Goal: Use online tool/utility: Use online tool/utility

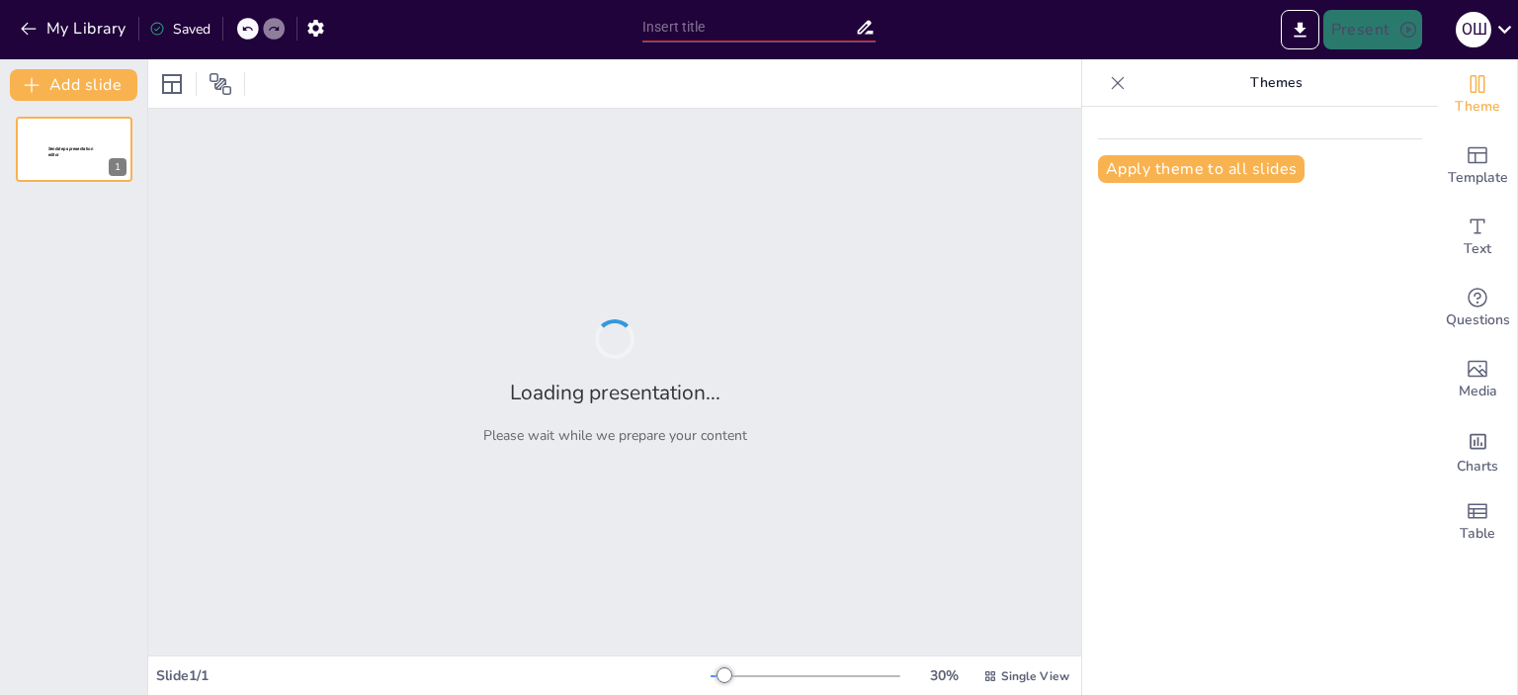
type input "орм"
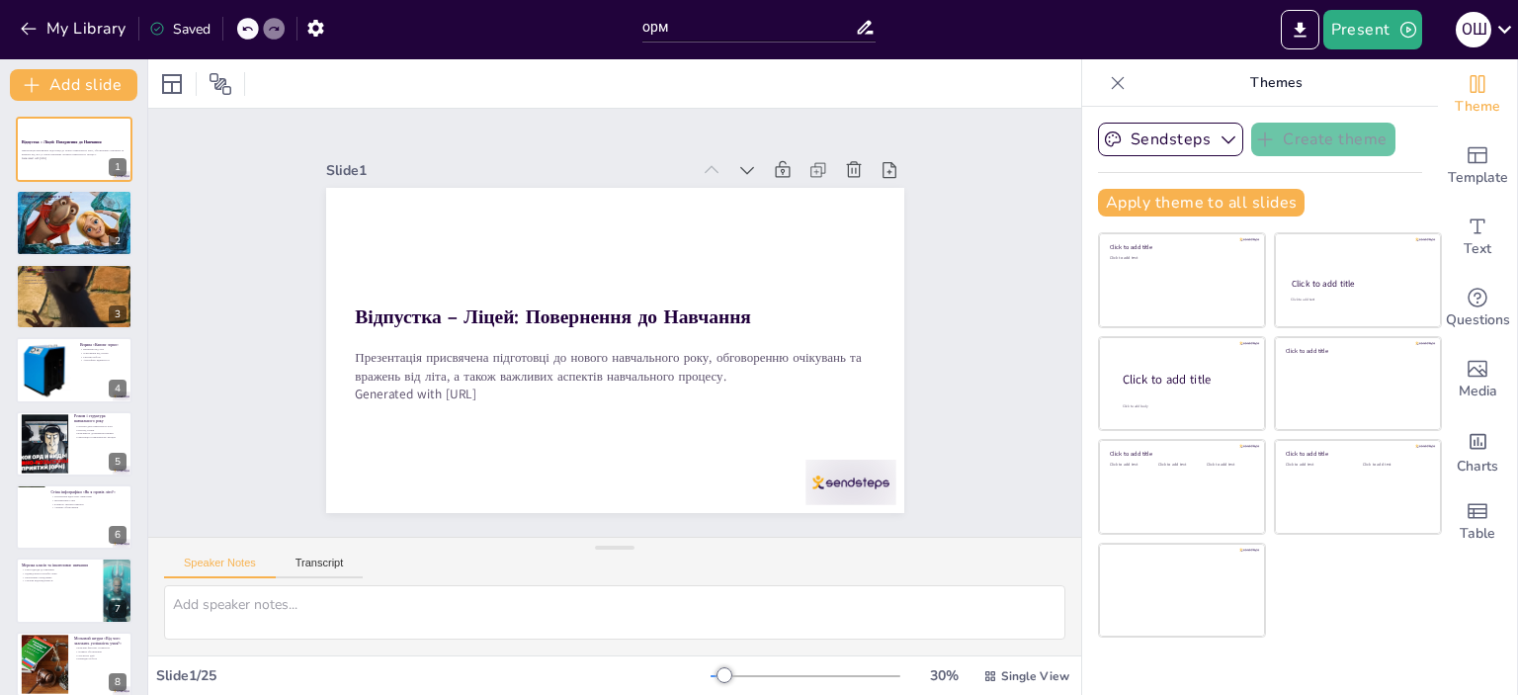
checkbox input "true"
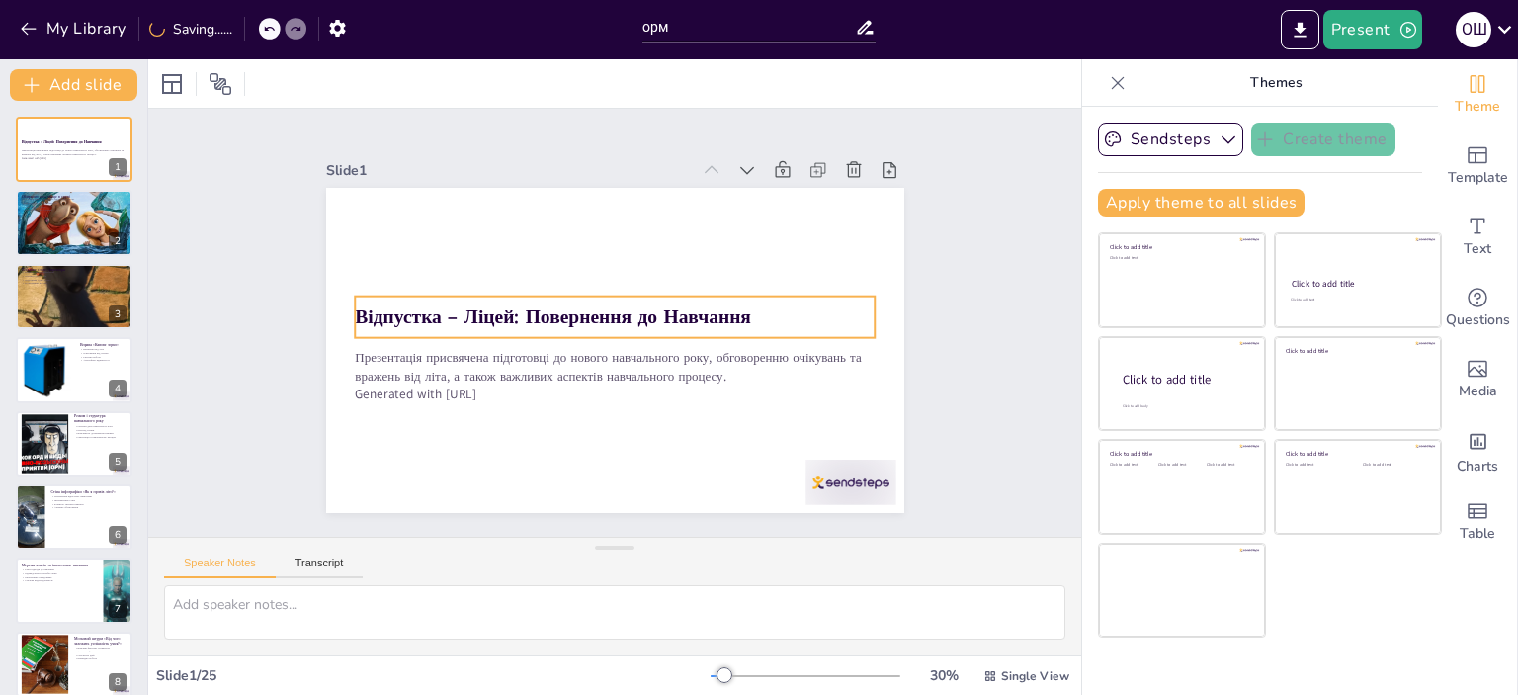
checkbox input "true"
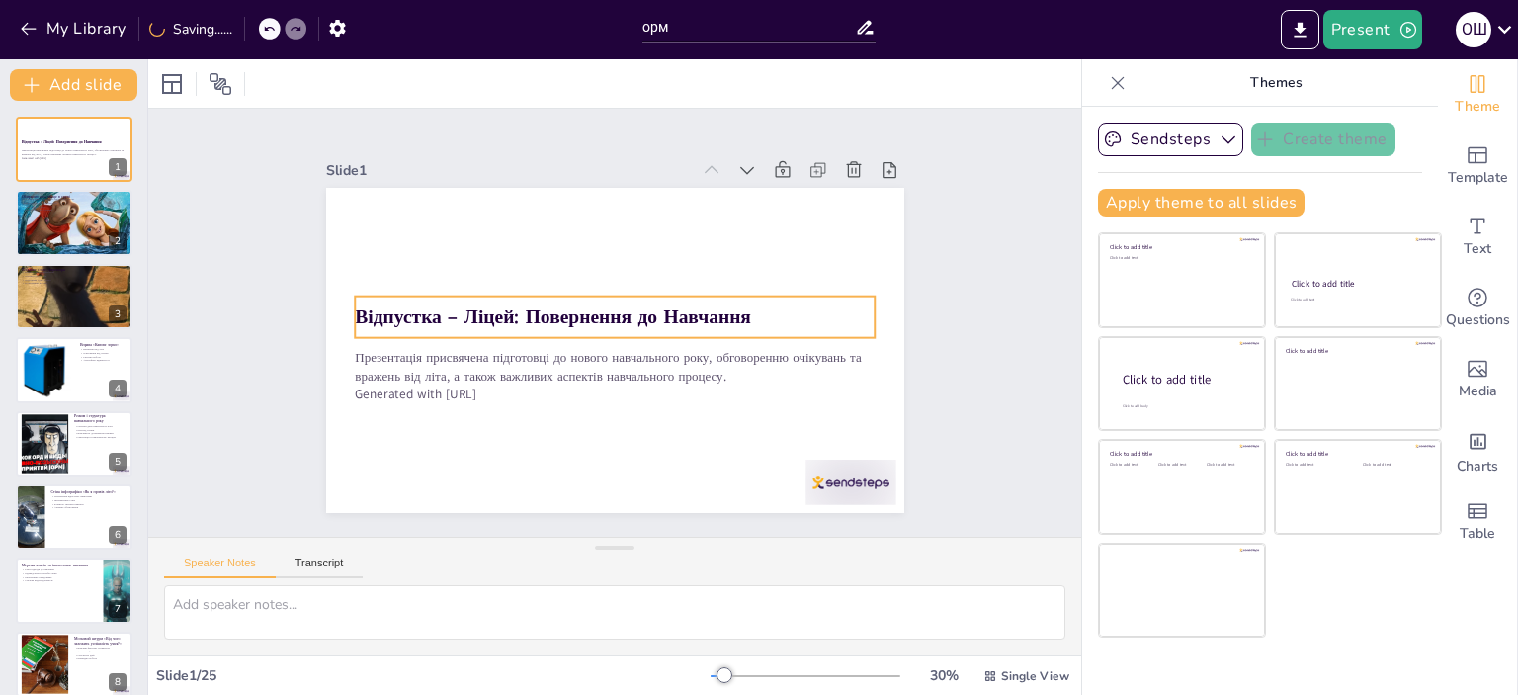
checkbox input "true"
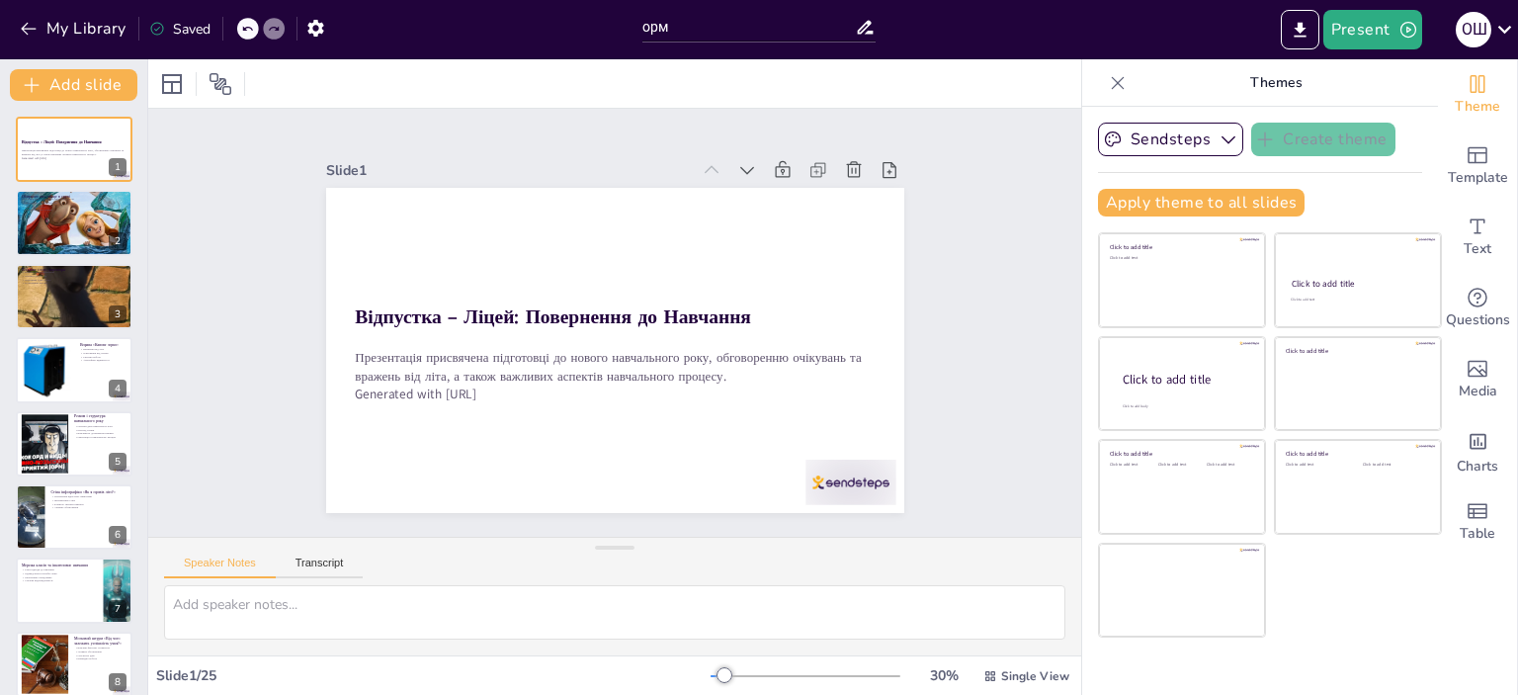
checkbox input "true"
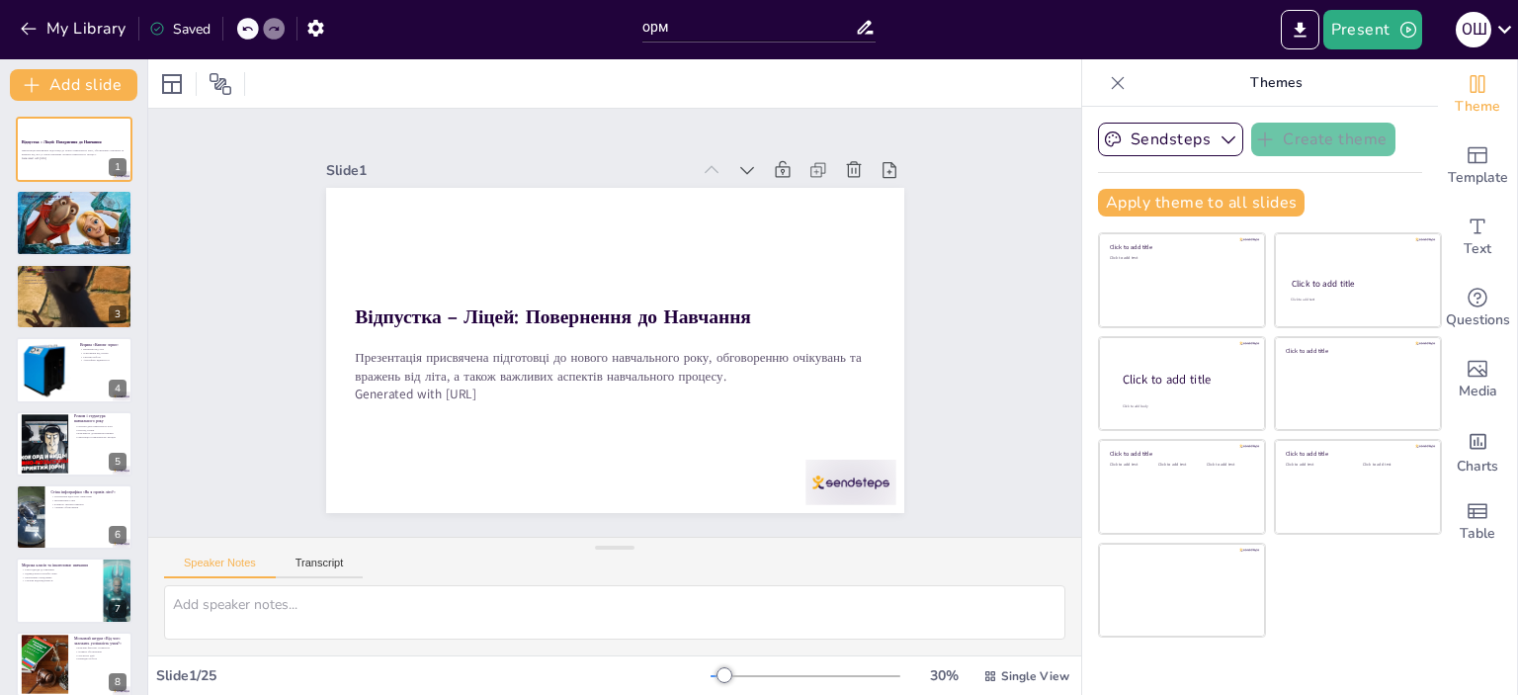
checkbox input "true"
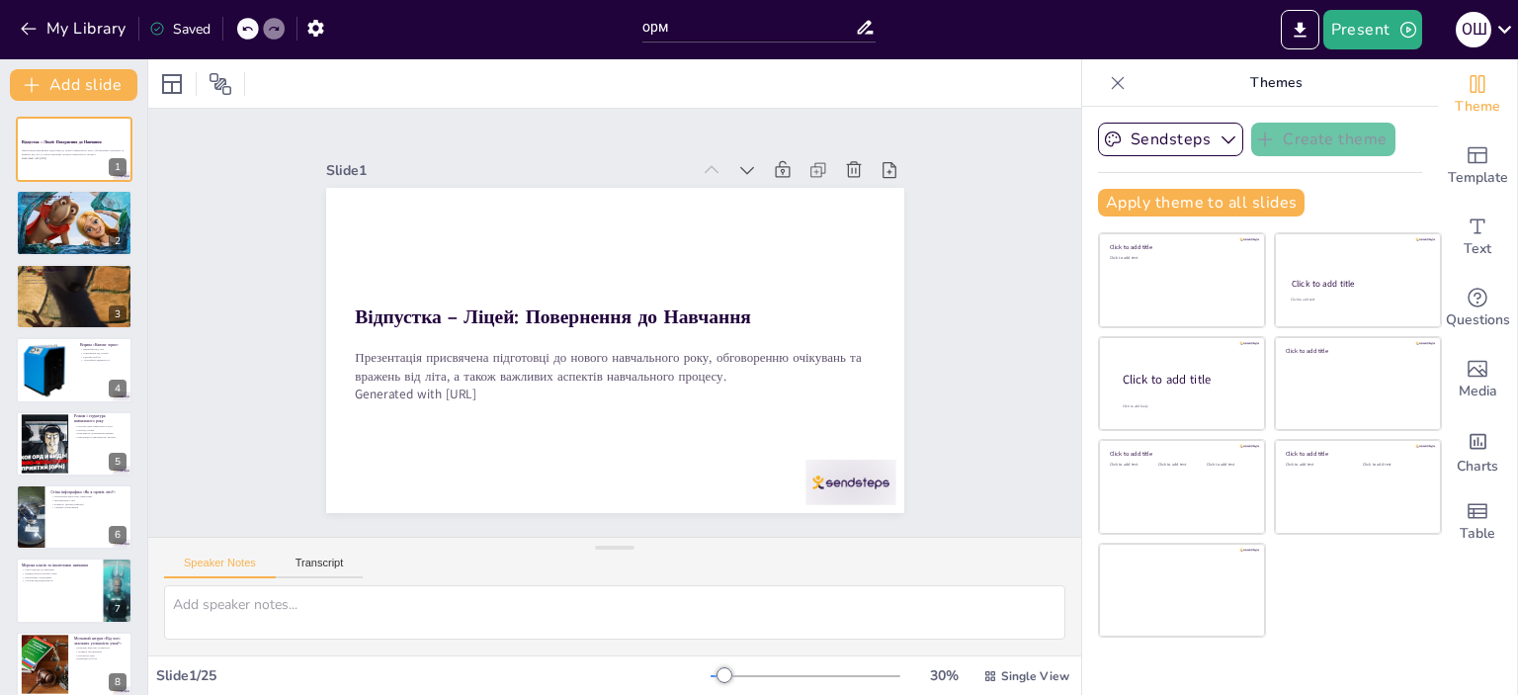
checkbox input "true"
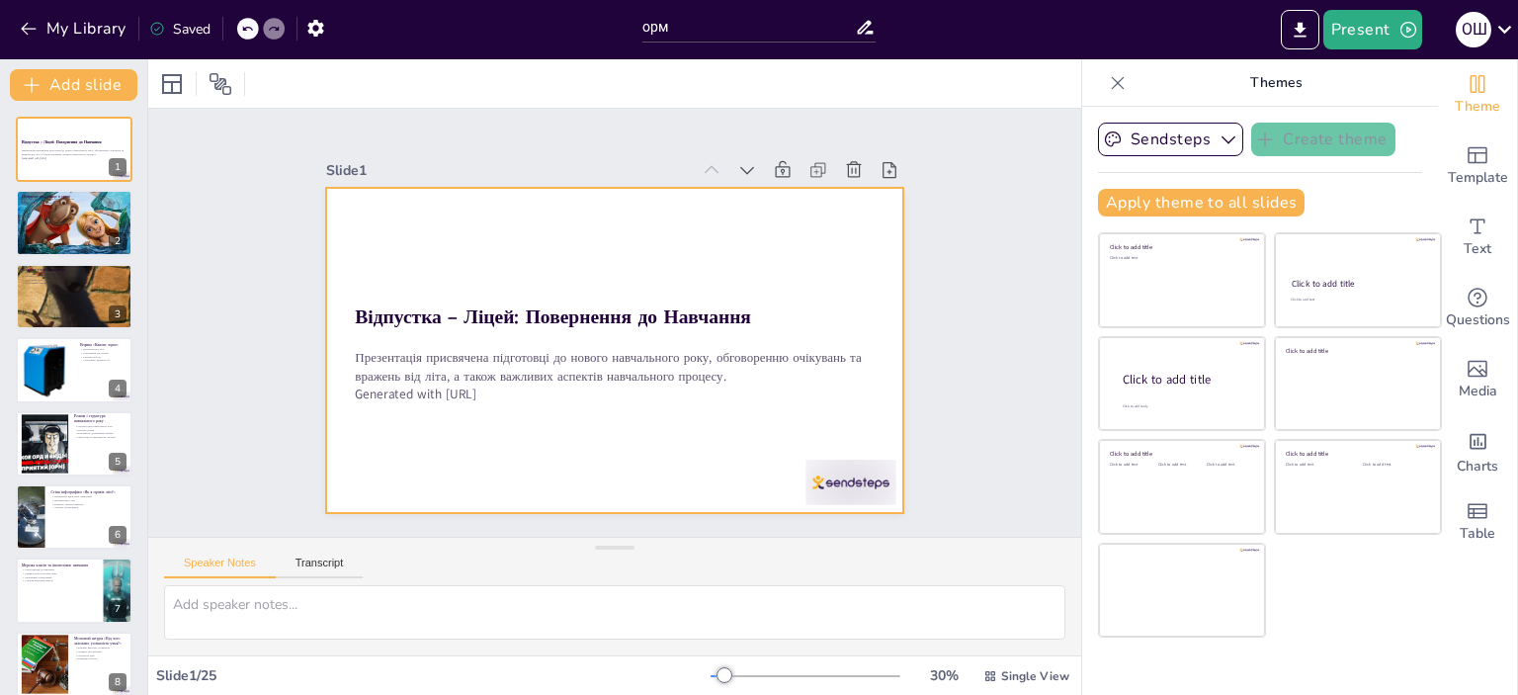
checkbox input "true"
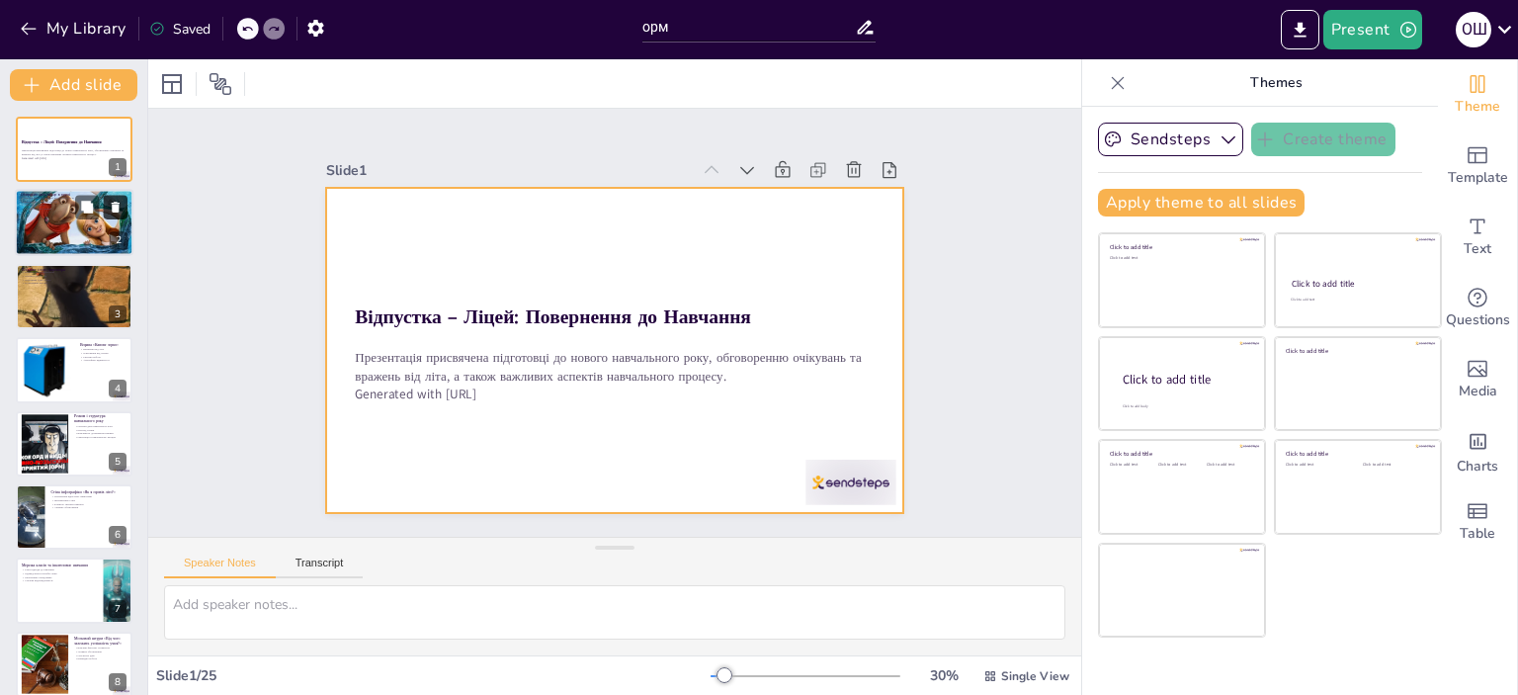
checkbox input "true"
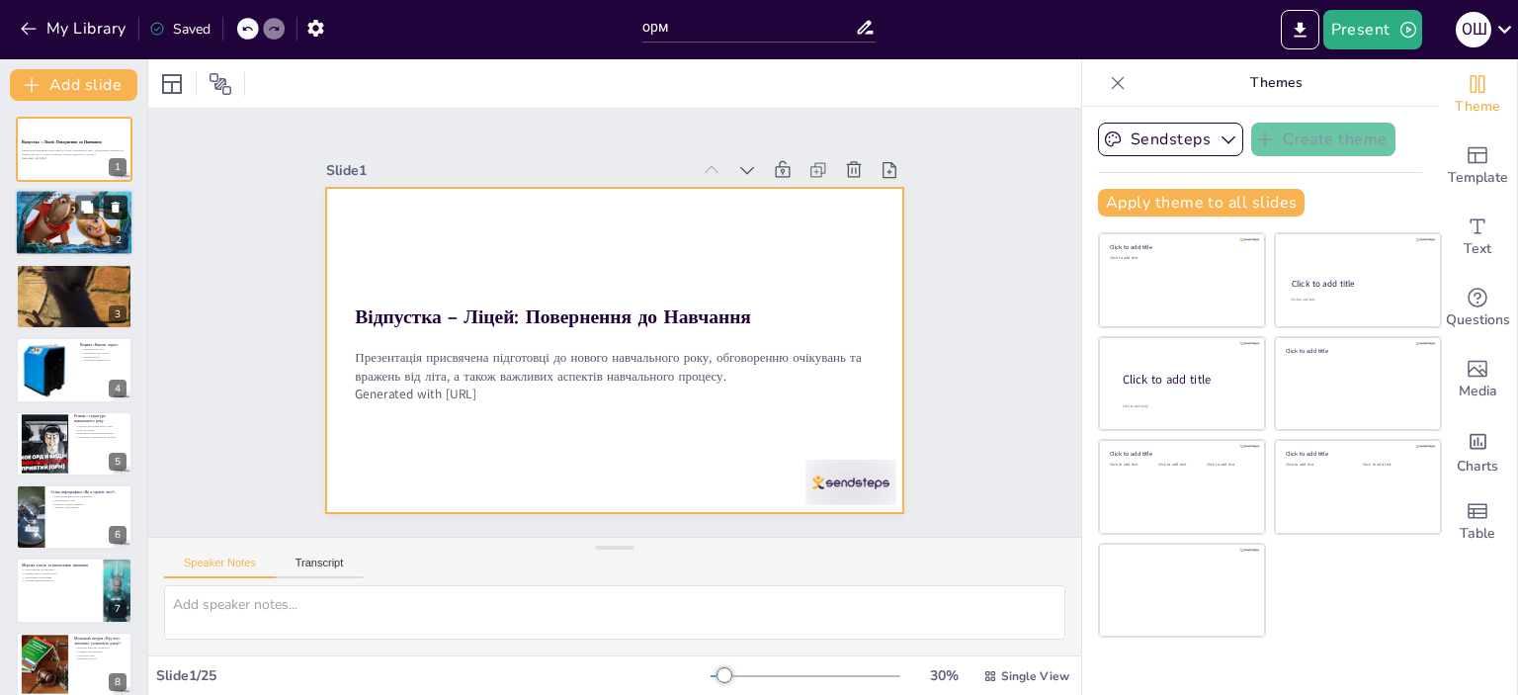
checkbox input "true"
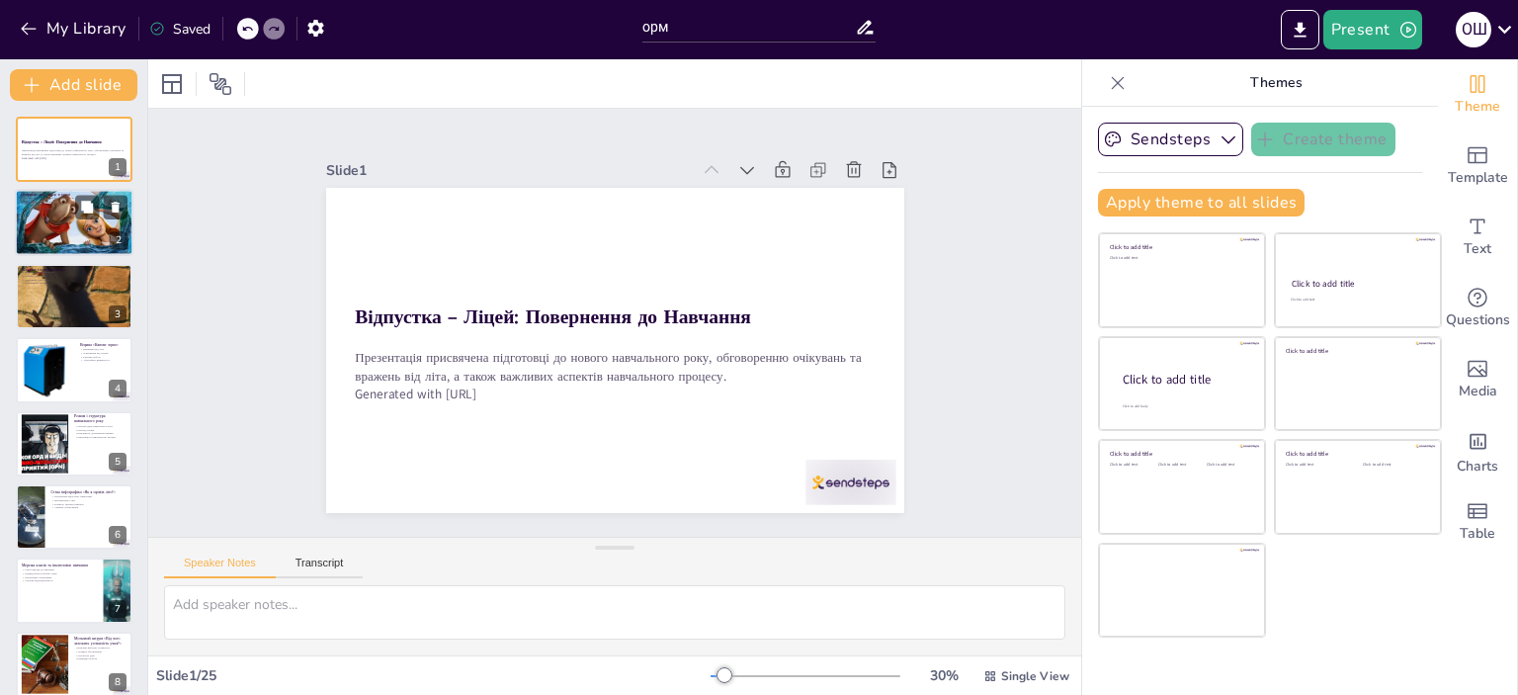
checkbox input "true"
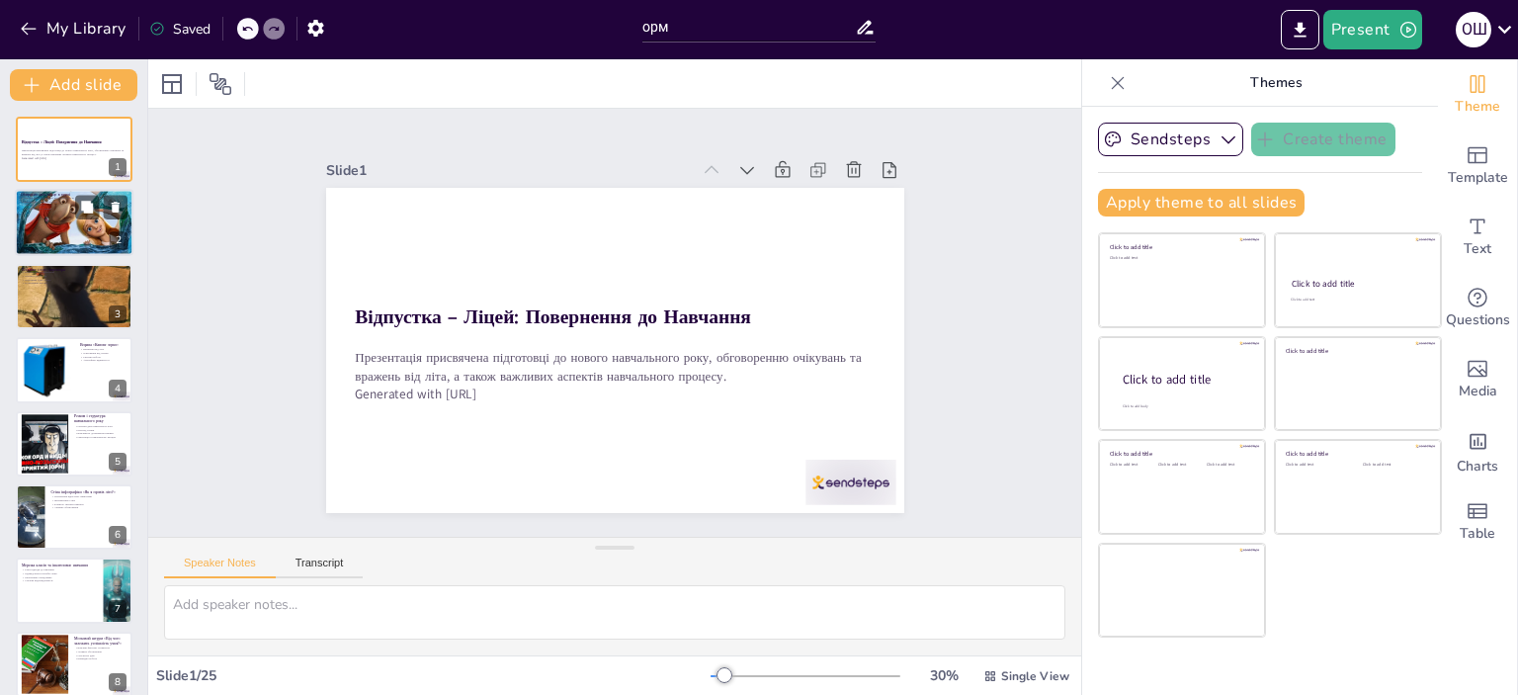
click at [58, 228] on div at bounding box center [73, 223] width 143 height 67
type textarea "Інтеграція в групу є важливою для створення комфортної атмосфери. Ця вправа доз…"
checkbox input "true"
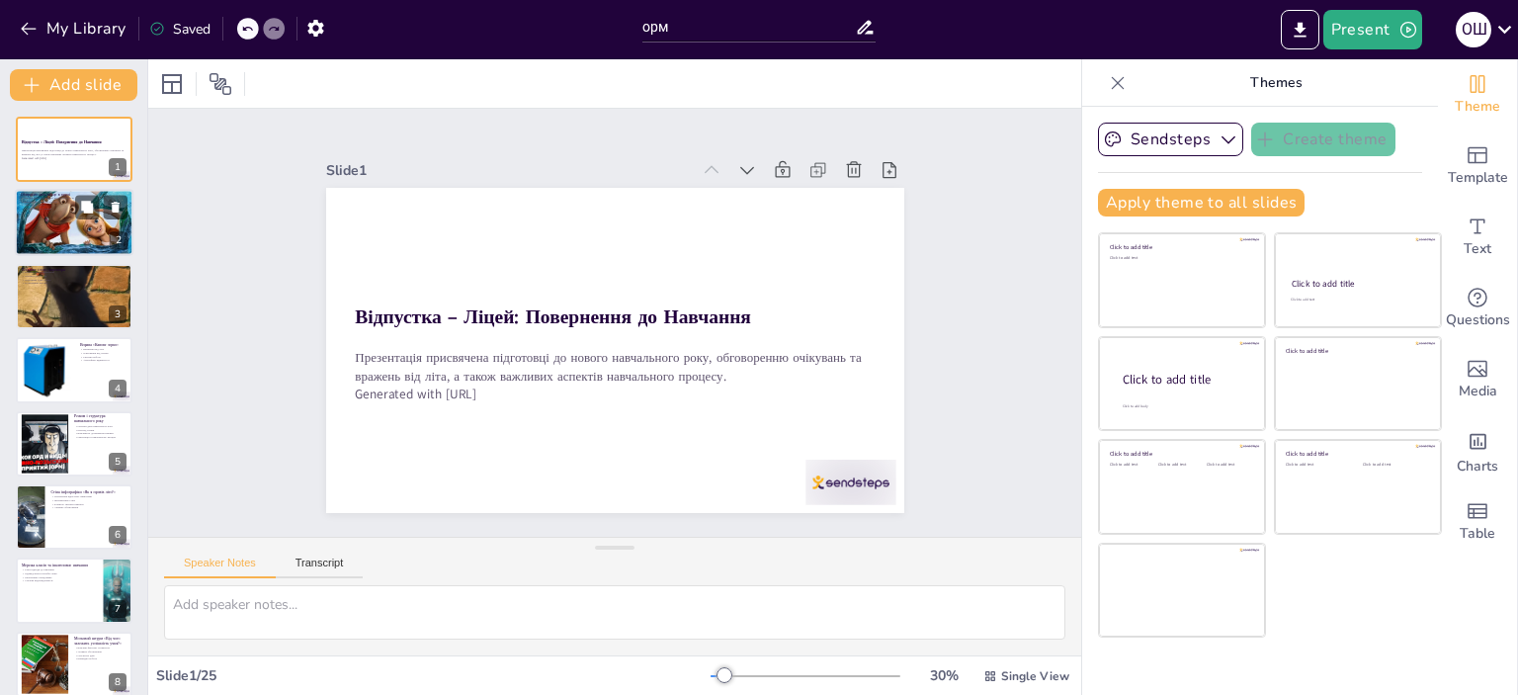
checkbox input "true"
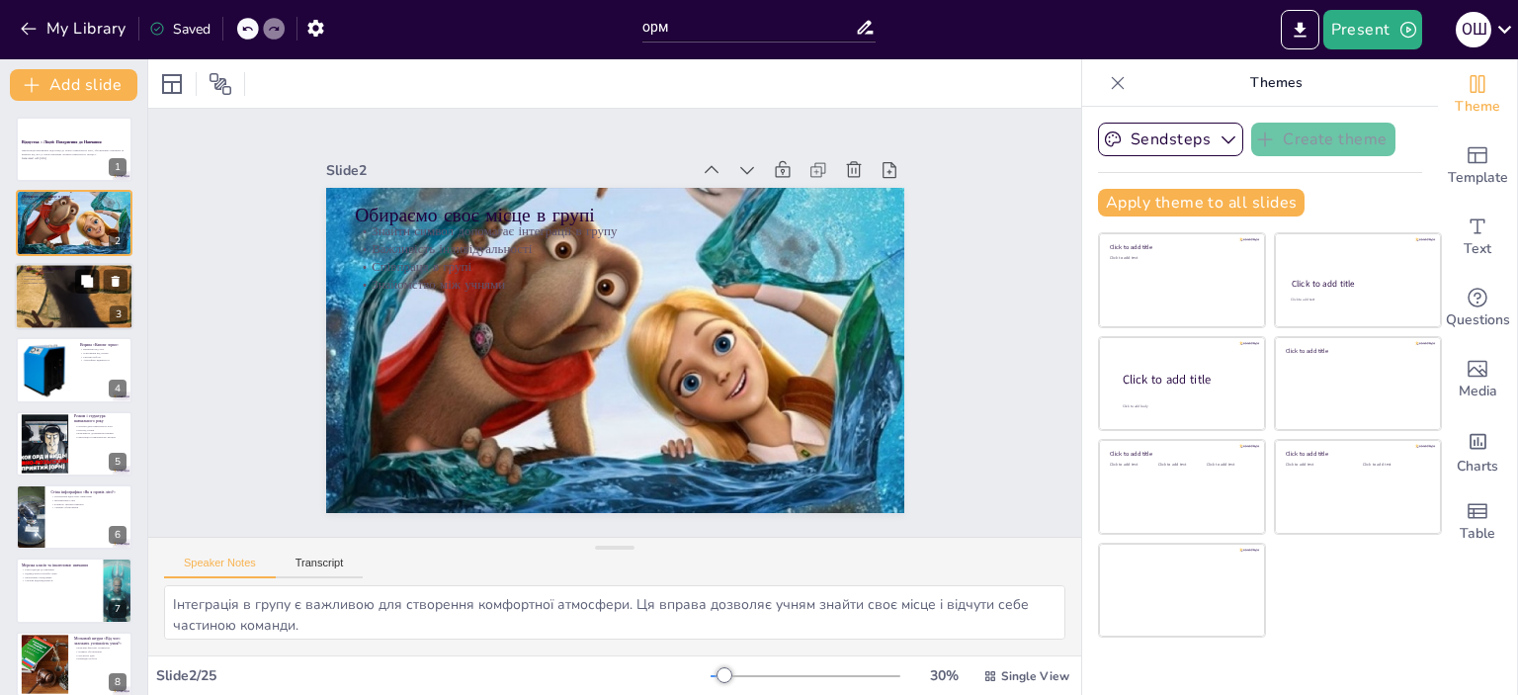
checkbox input "true"
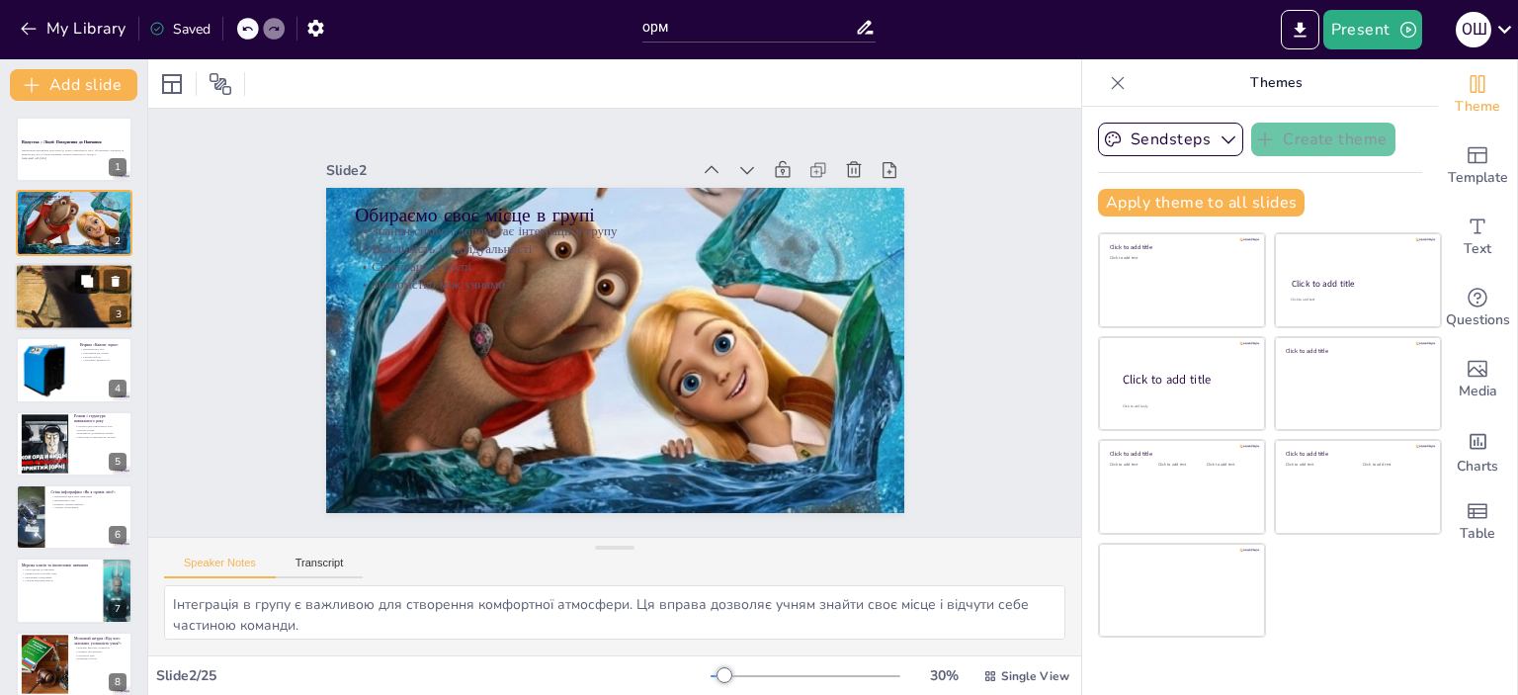
checkbox input "true"
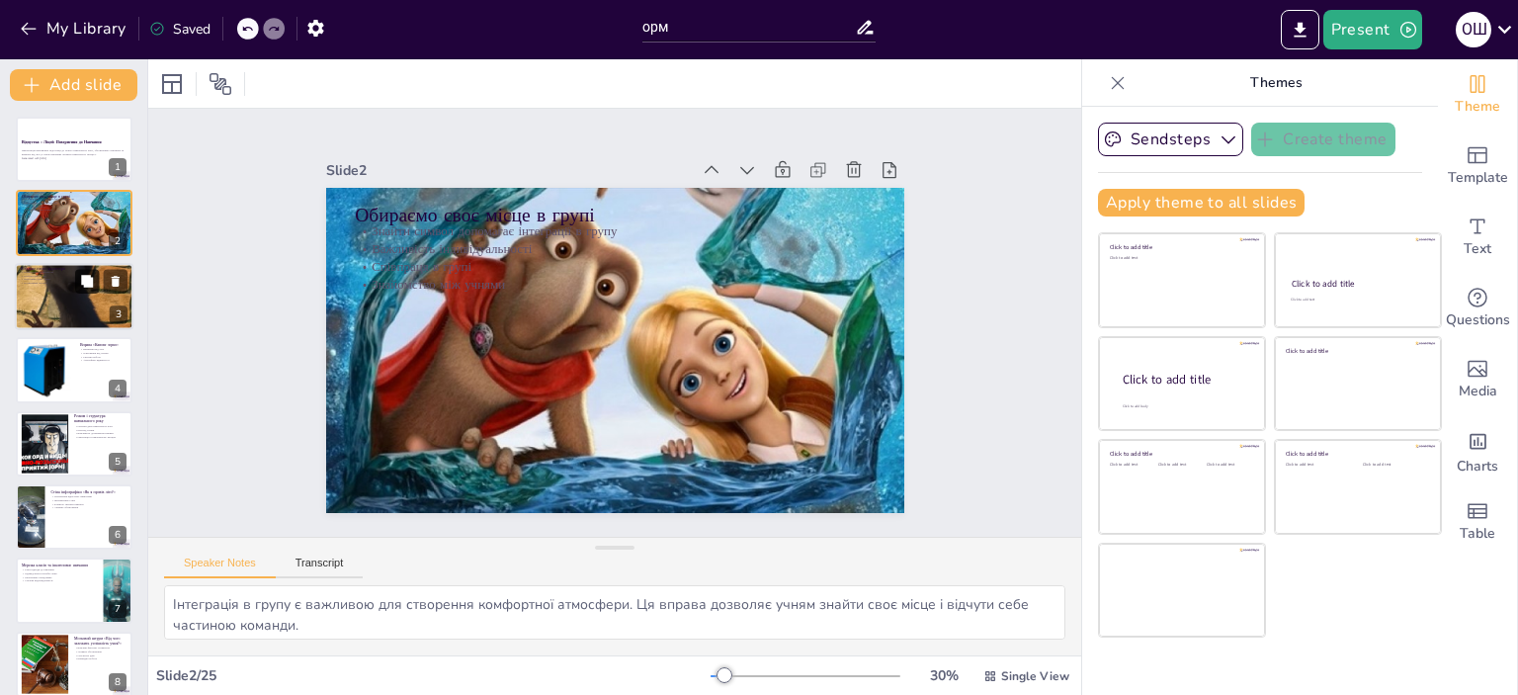
checkbox input "true"
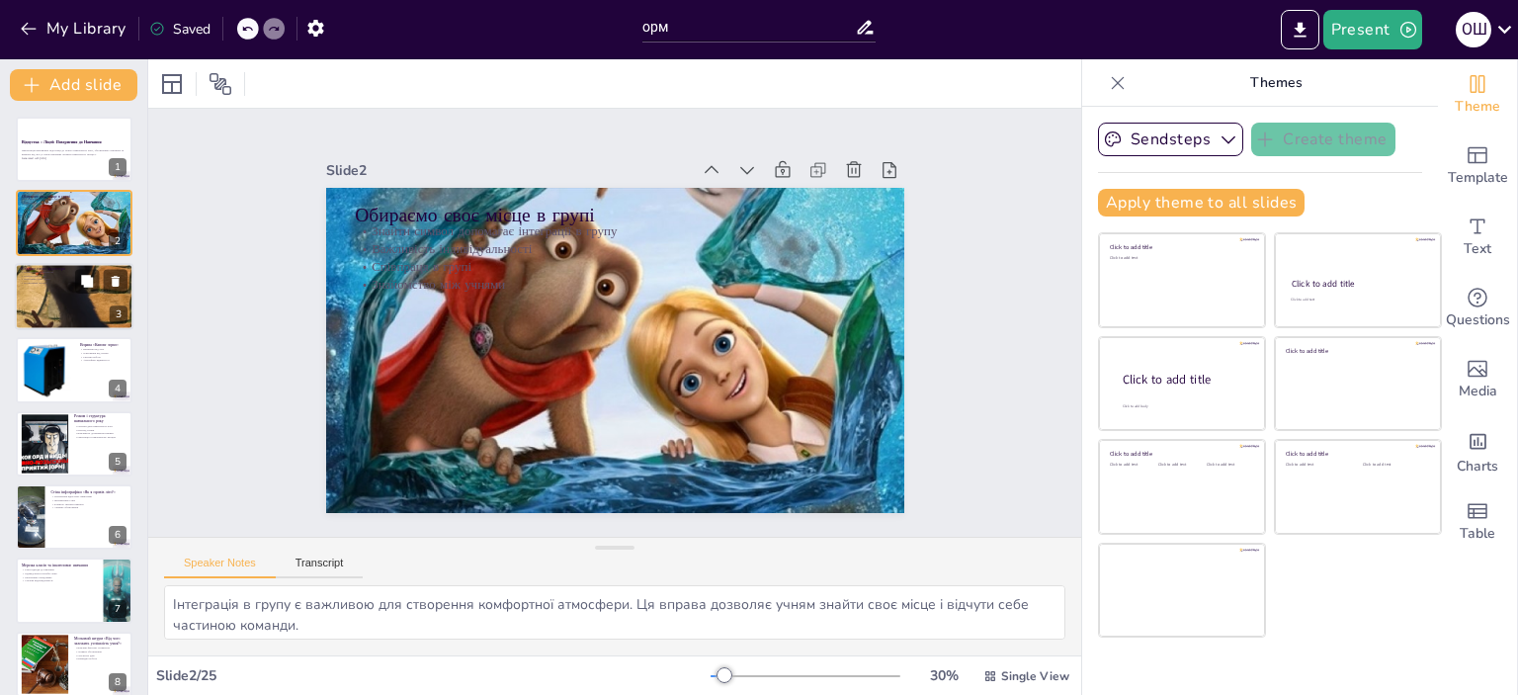
checkbox input "true"
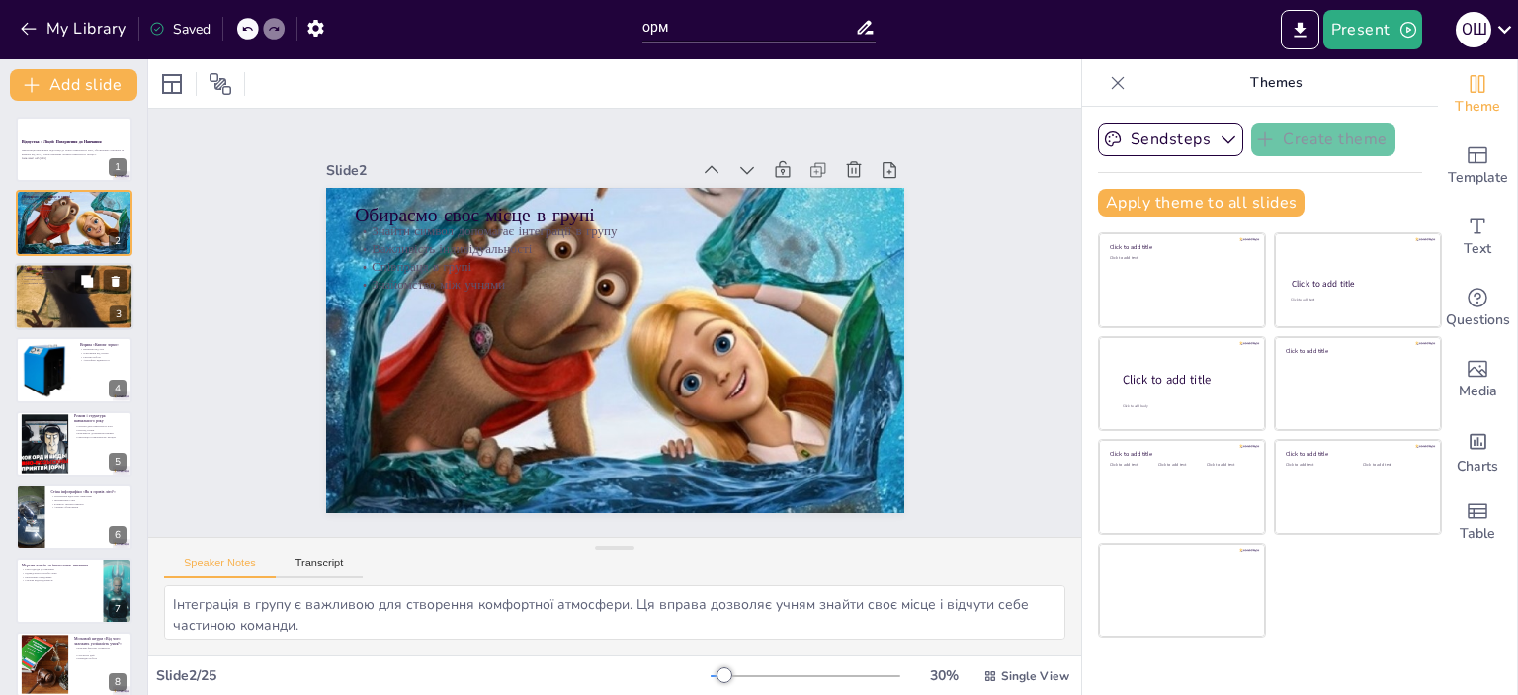
click at [70, 294] on div at bounding box center [74, 297] width 119 height 183
type textarea "Привітання від директора задає тон всьому навчальному року, підкреслюючи важлив…"
checkbox input "true"
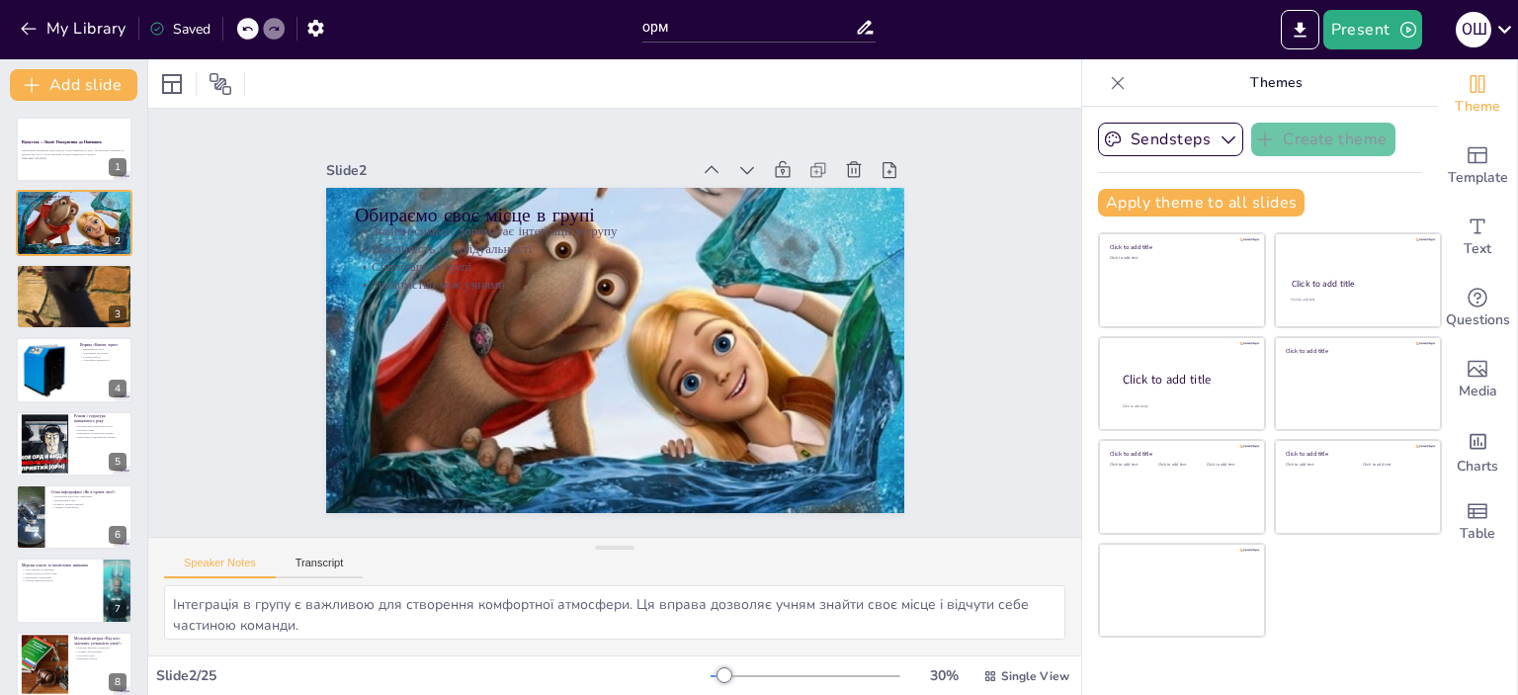
checkbox input "true"
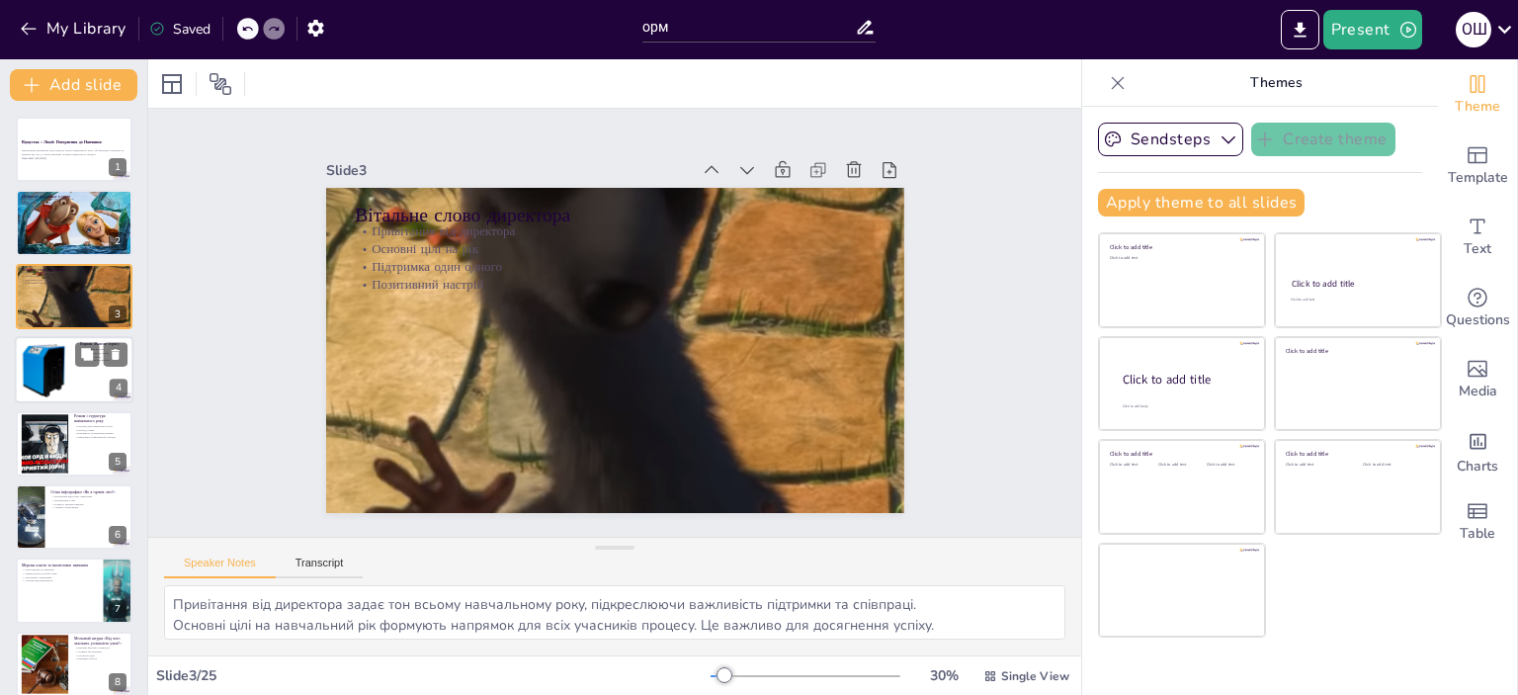
checkbox input "true"
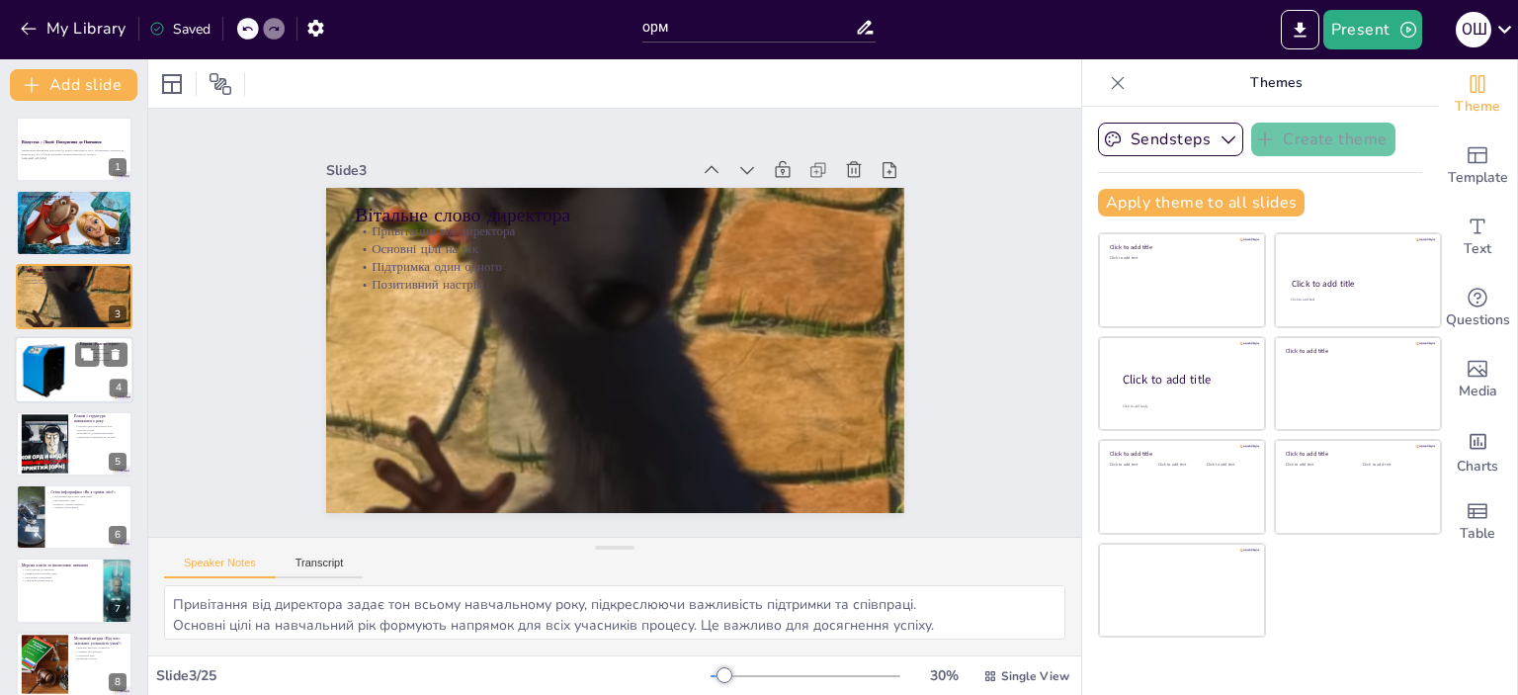
checkbox input "true"
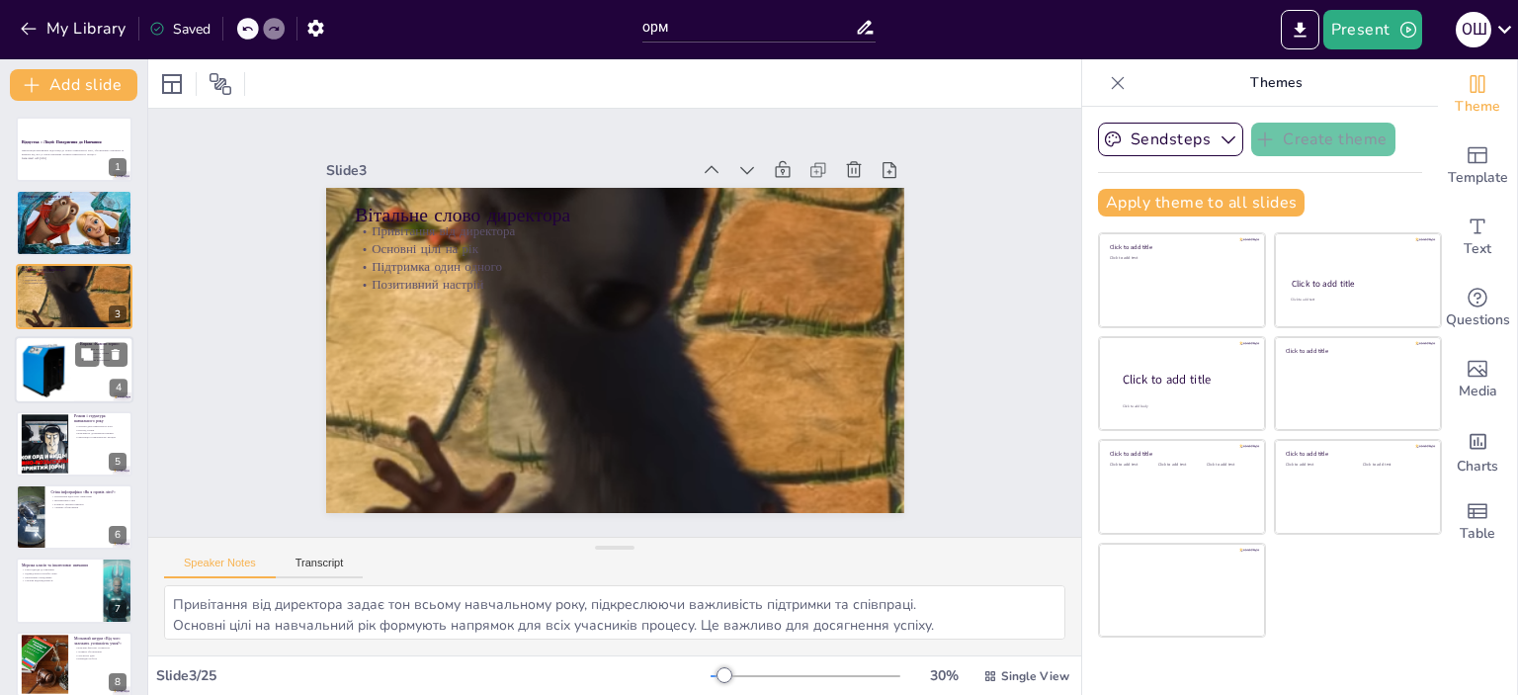
checkbox input "true"
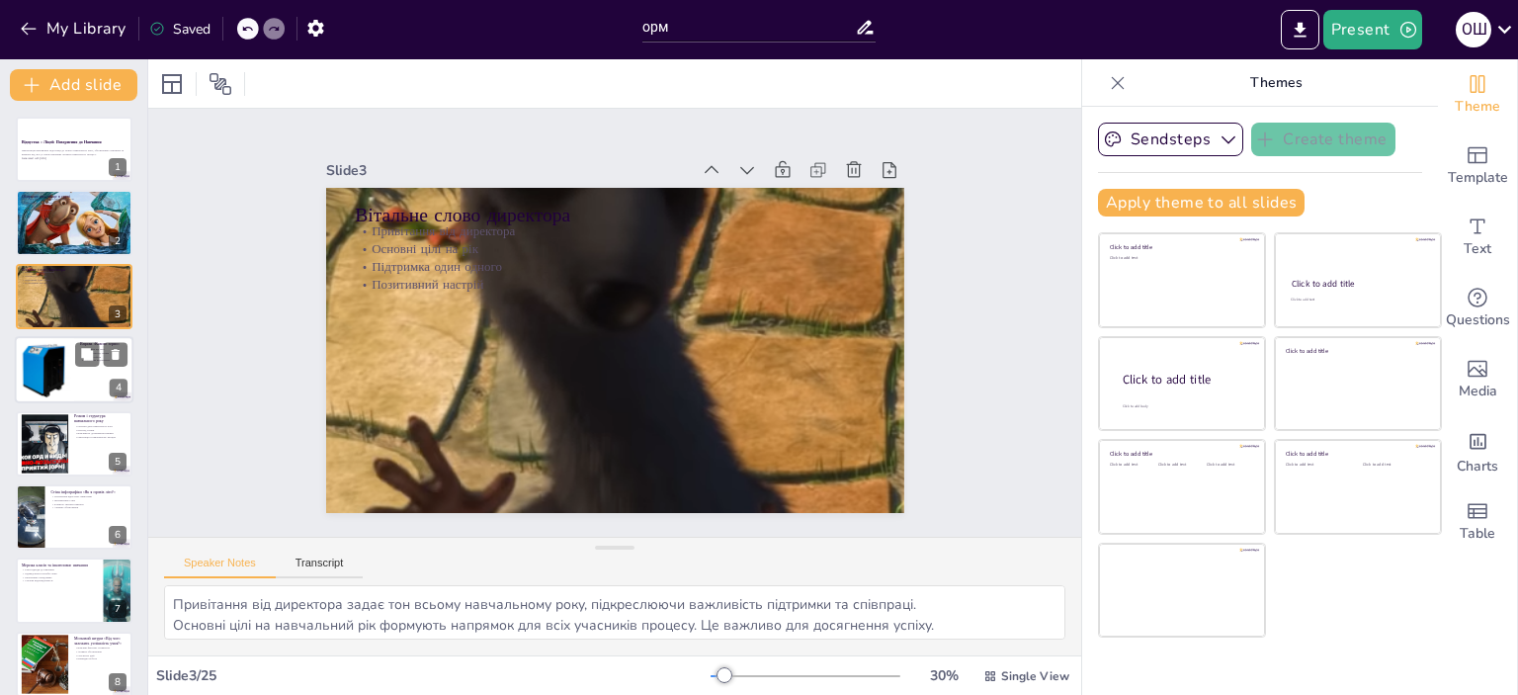
click at [79, 369] on div at bounding box center [74, 369] width 119 height 67
type textarea "Враження від літа дозволяють учням поділитися своїми переживаннями, що сприяє ф…"
checkbox input "true"
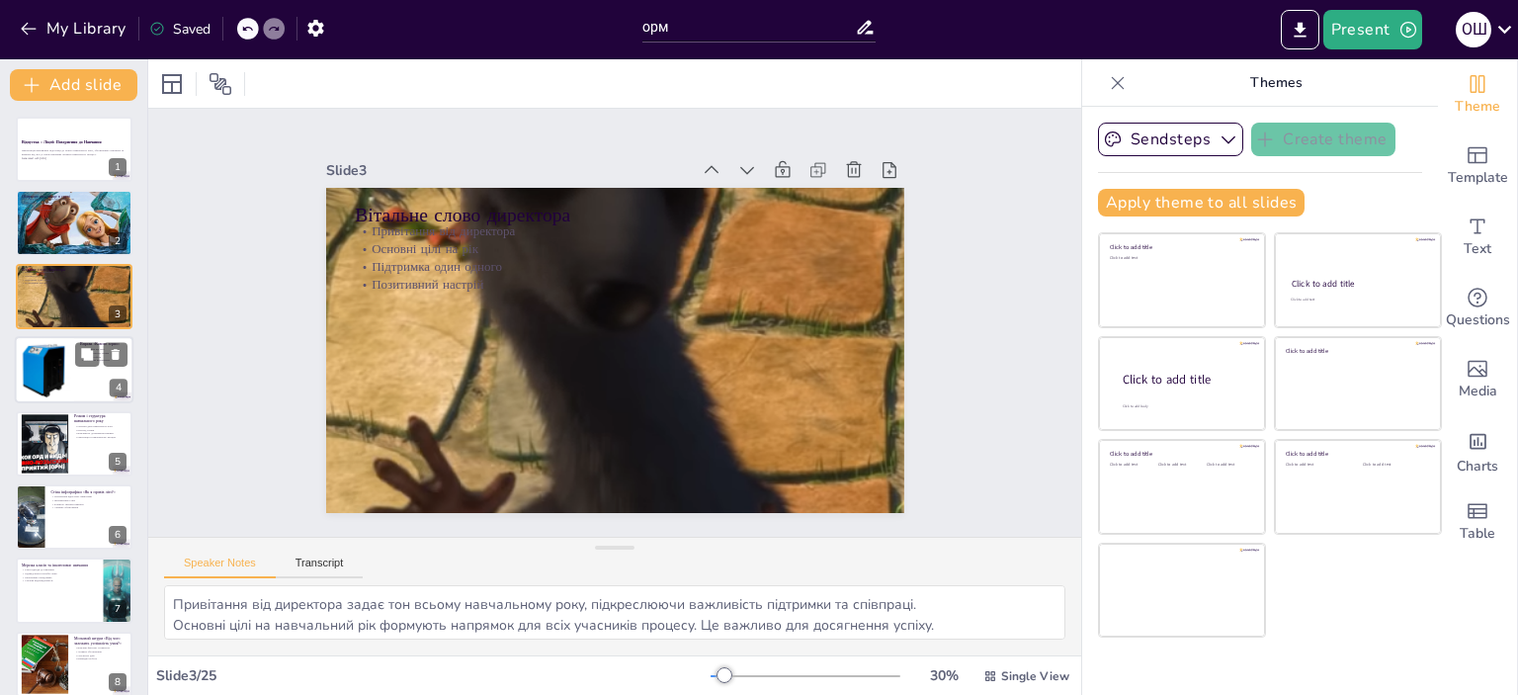
checkbox input "true"
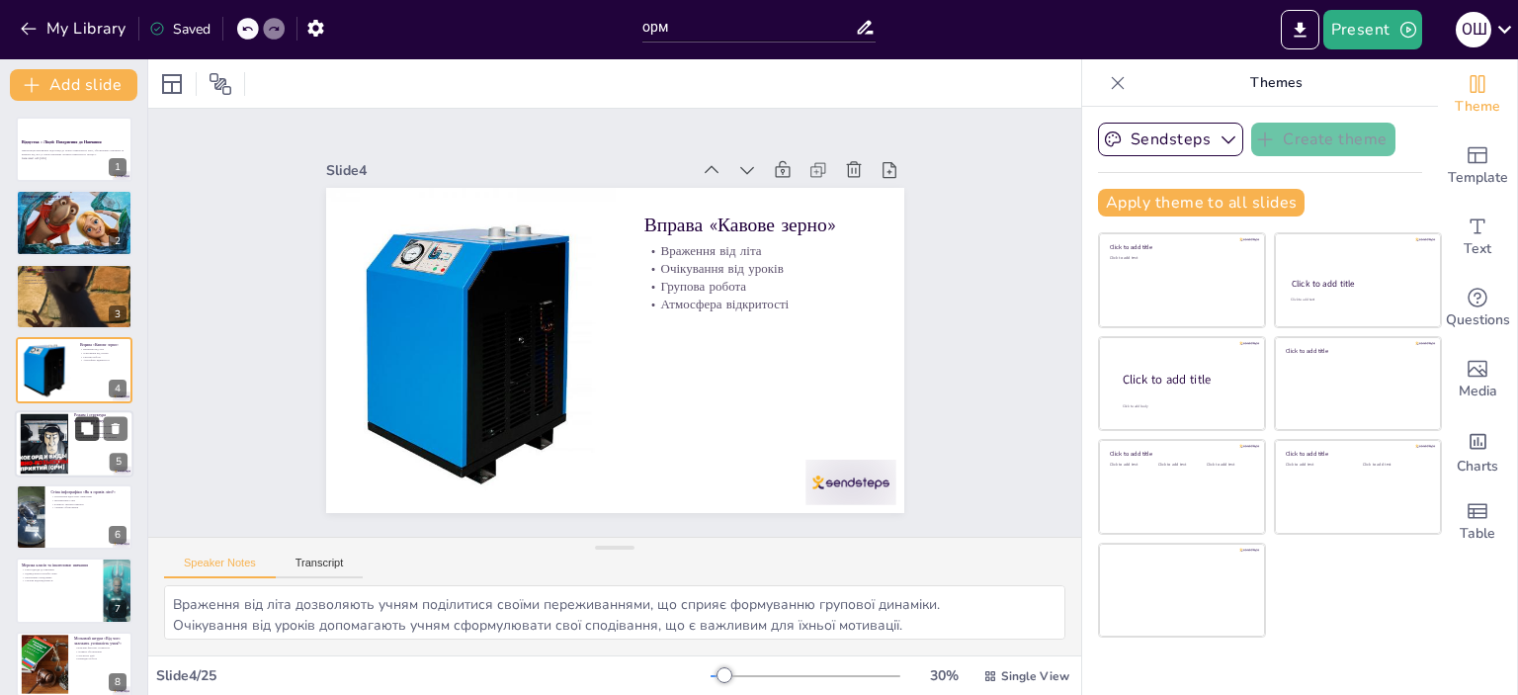
checkbox input "true"
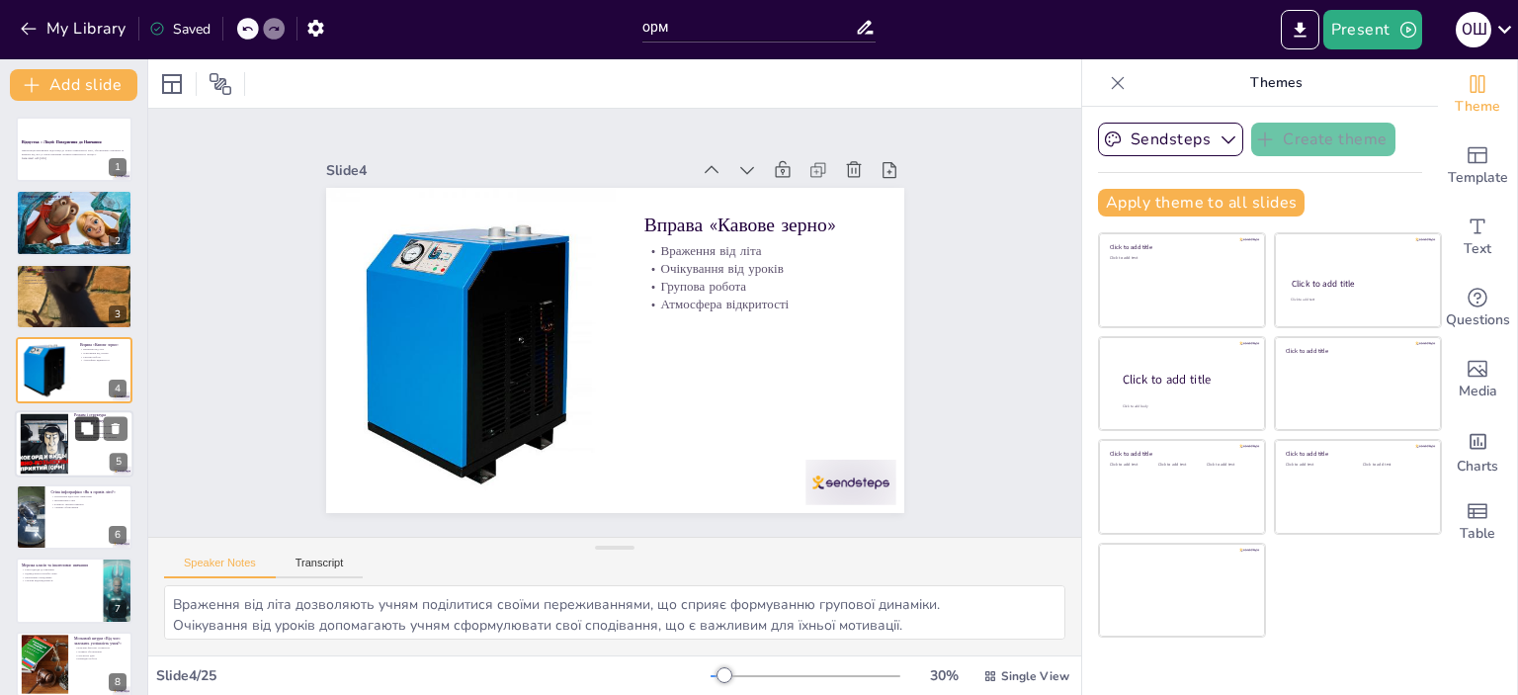
checkbox input "true"
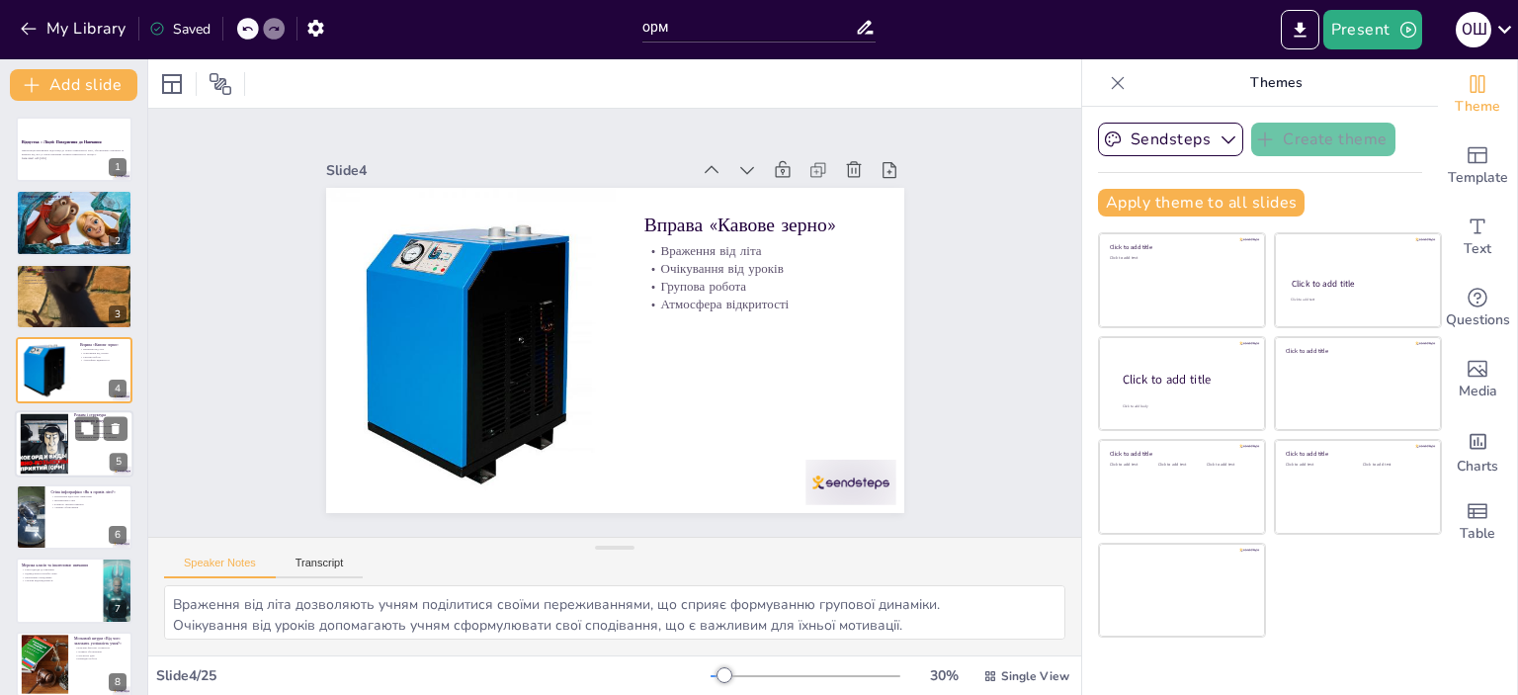
checkbox input "true"
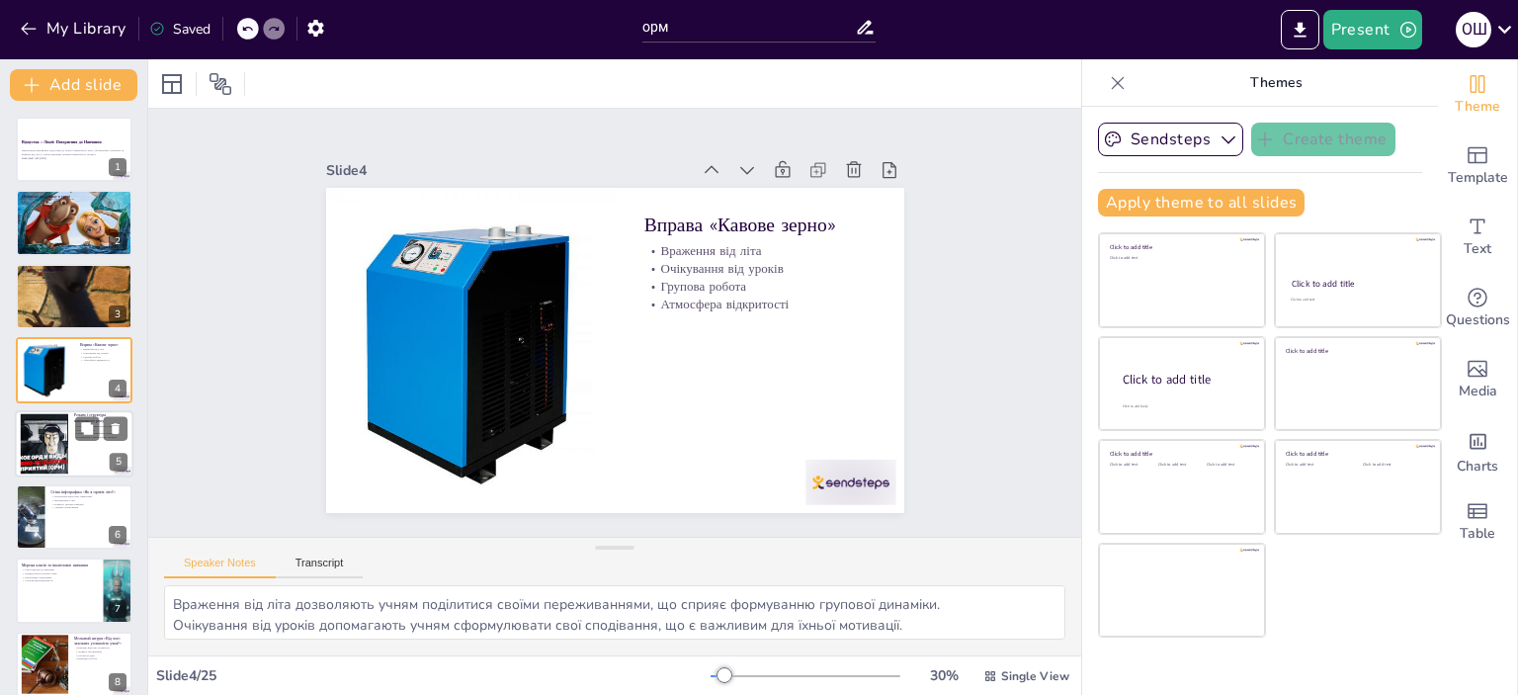
checkbox input "true"
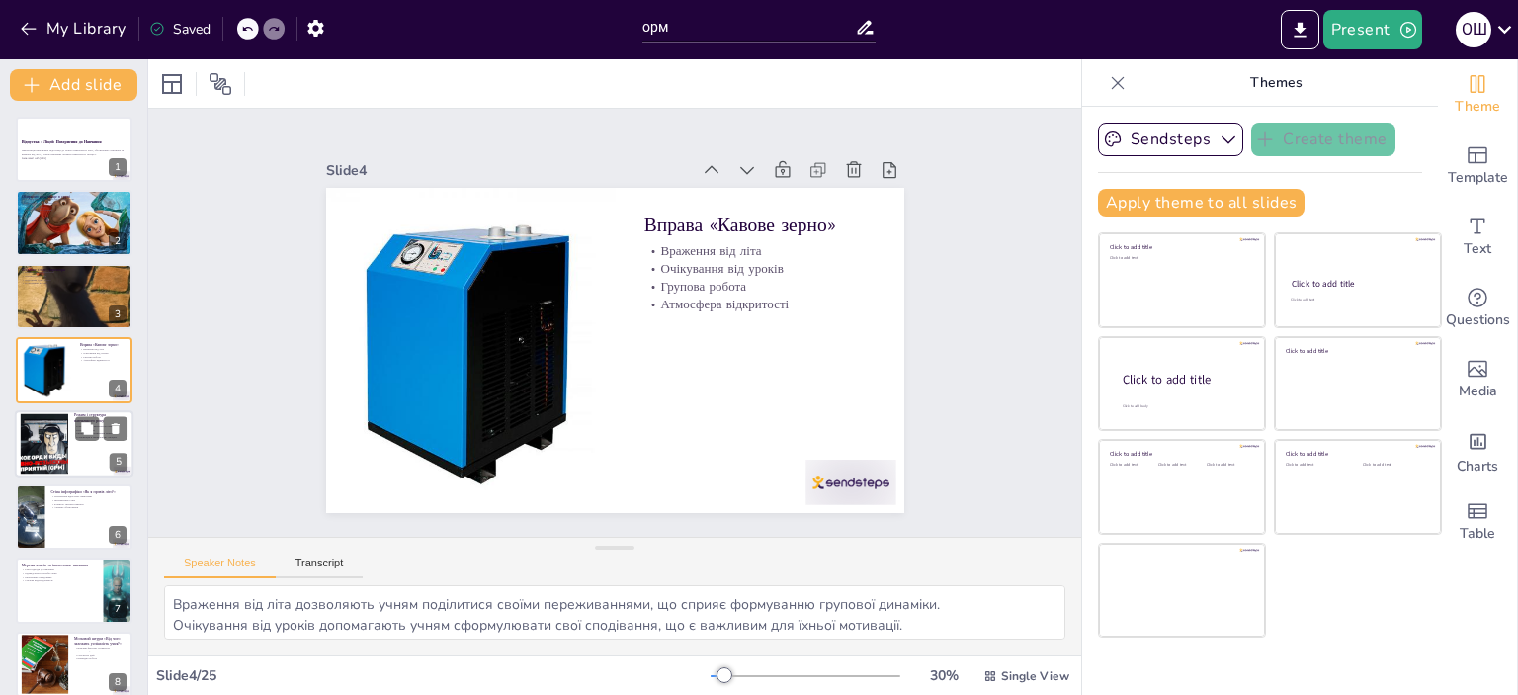
checkbox input "true"
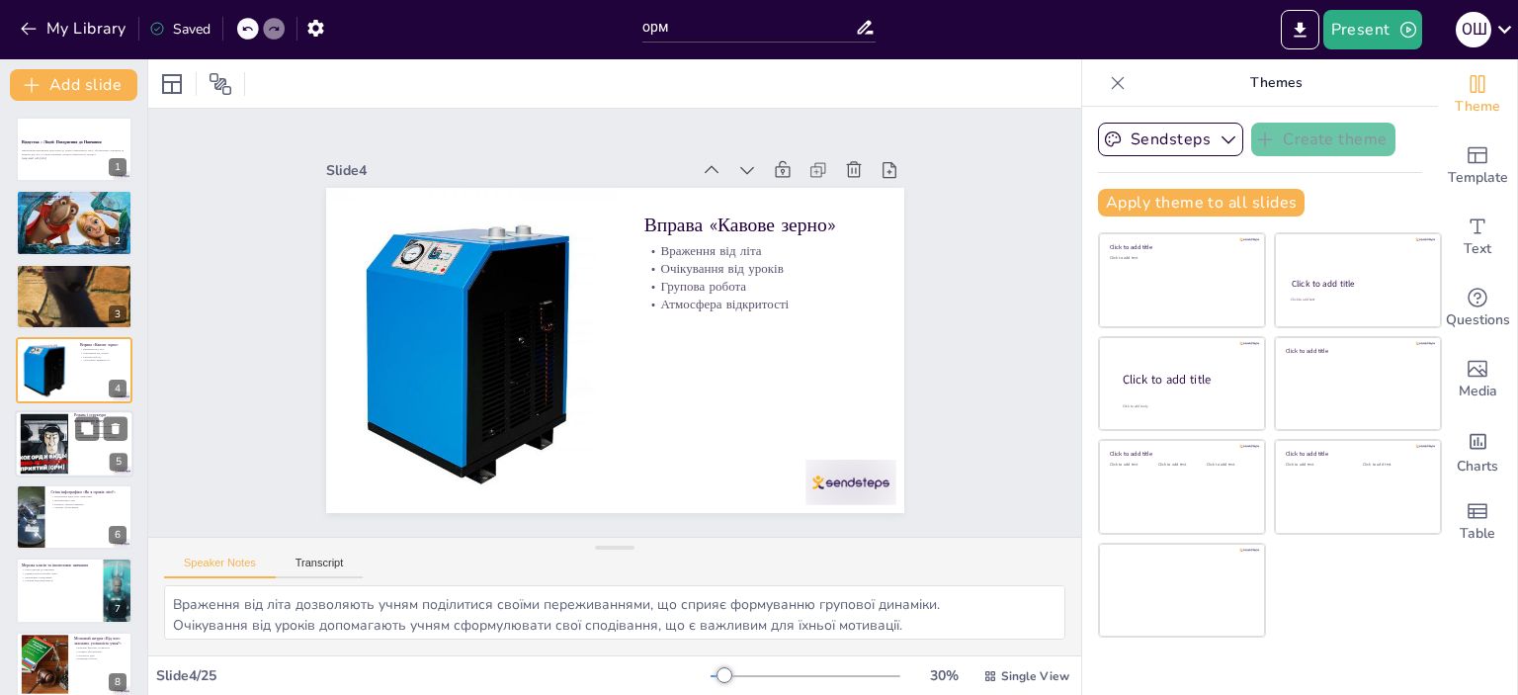
checkbox input "true"
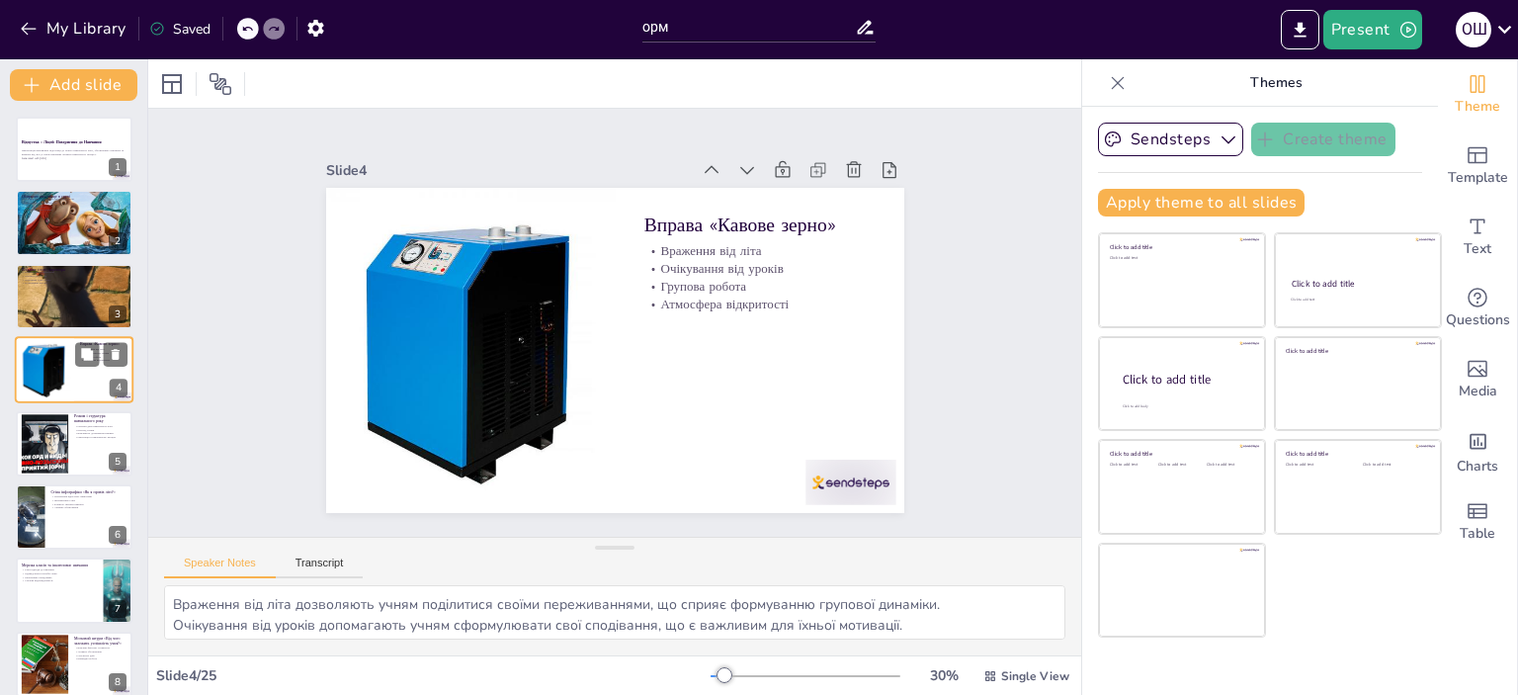
checkbox input "true"
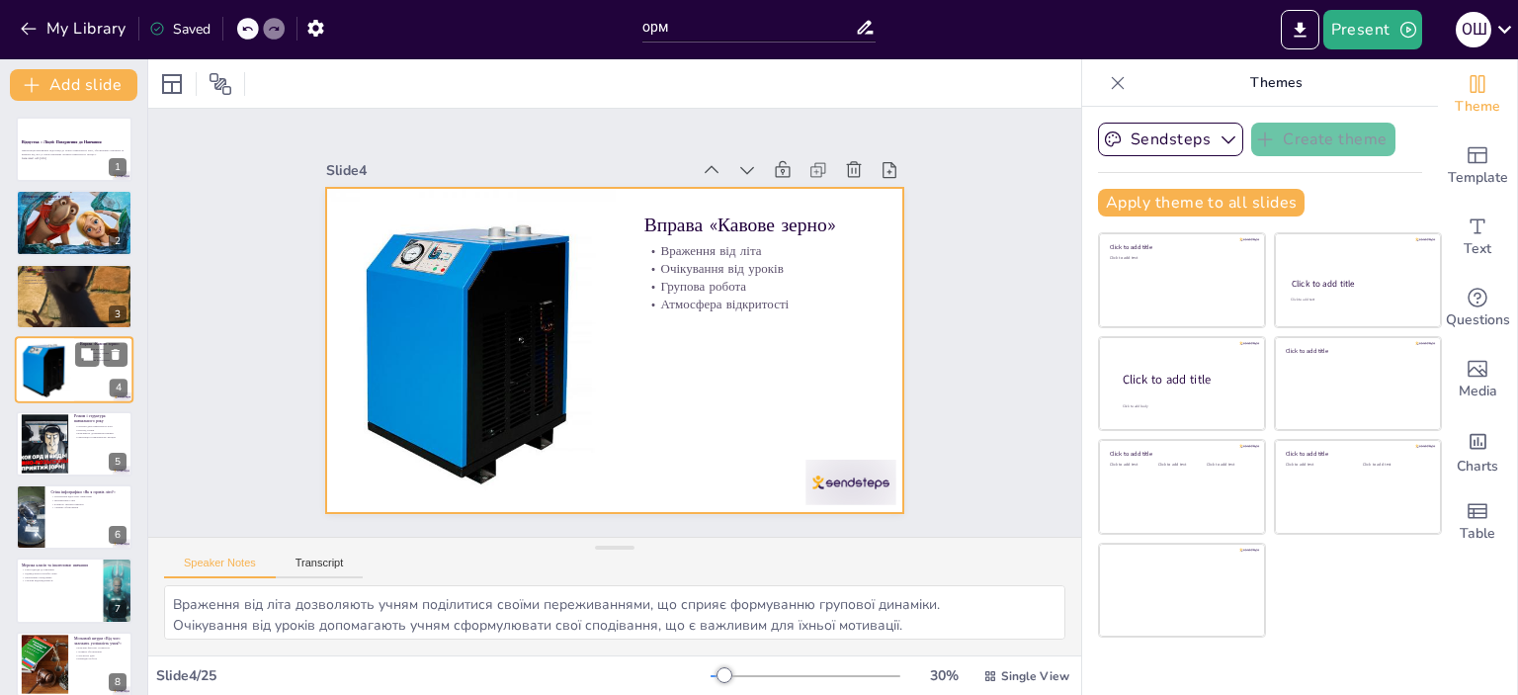
checkbox input "true"
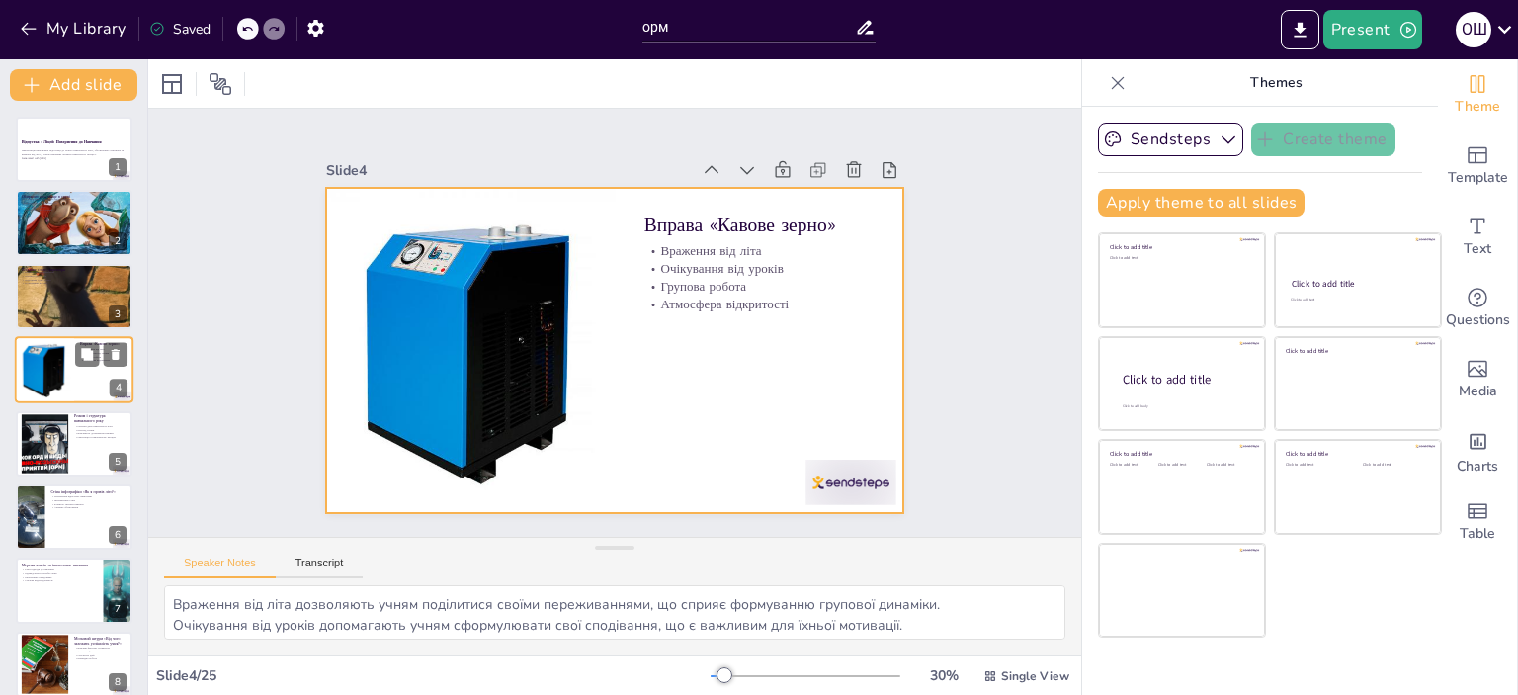
checkbox input "true"
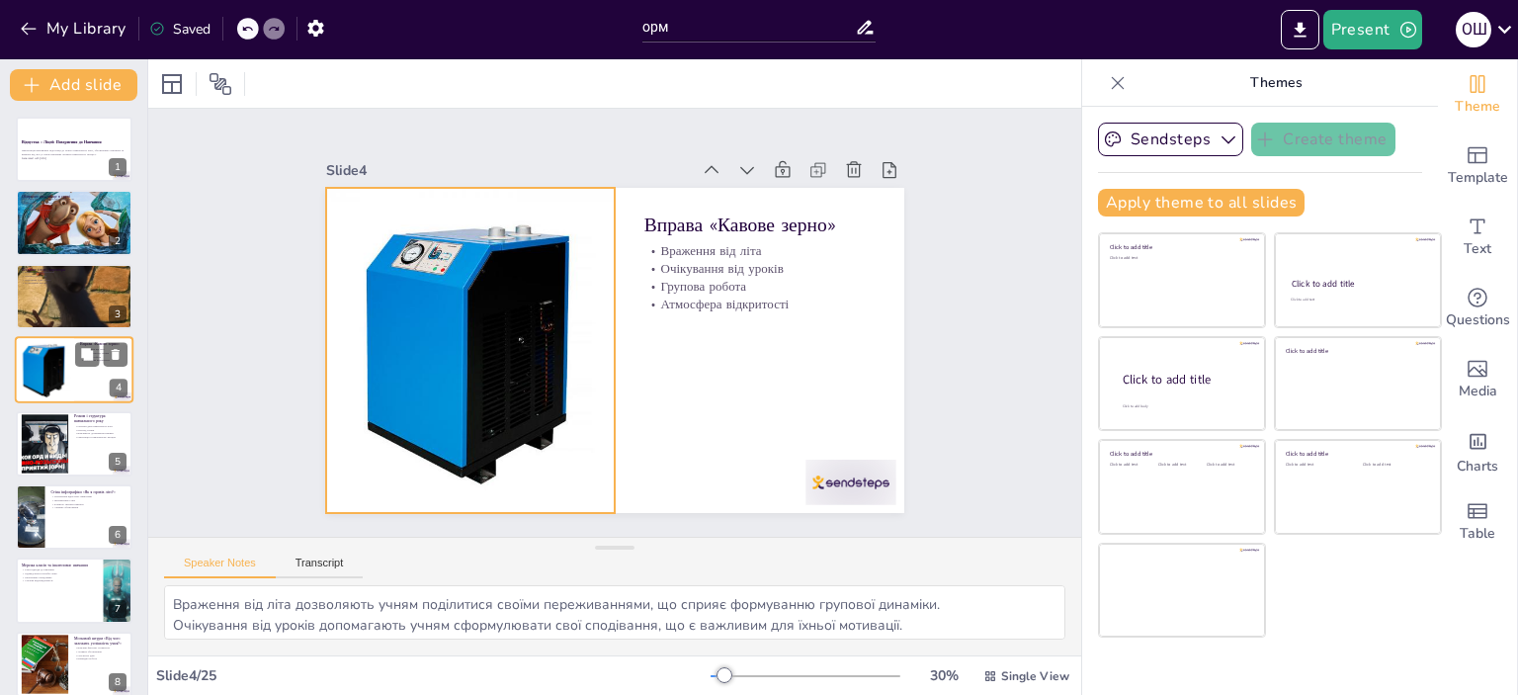
click at [71, 378] on div at bounding box center [44, 369] width 67 height 67
checkbox input "true"
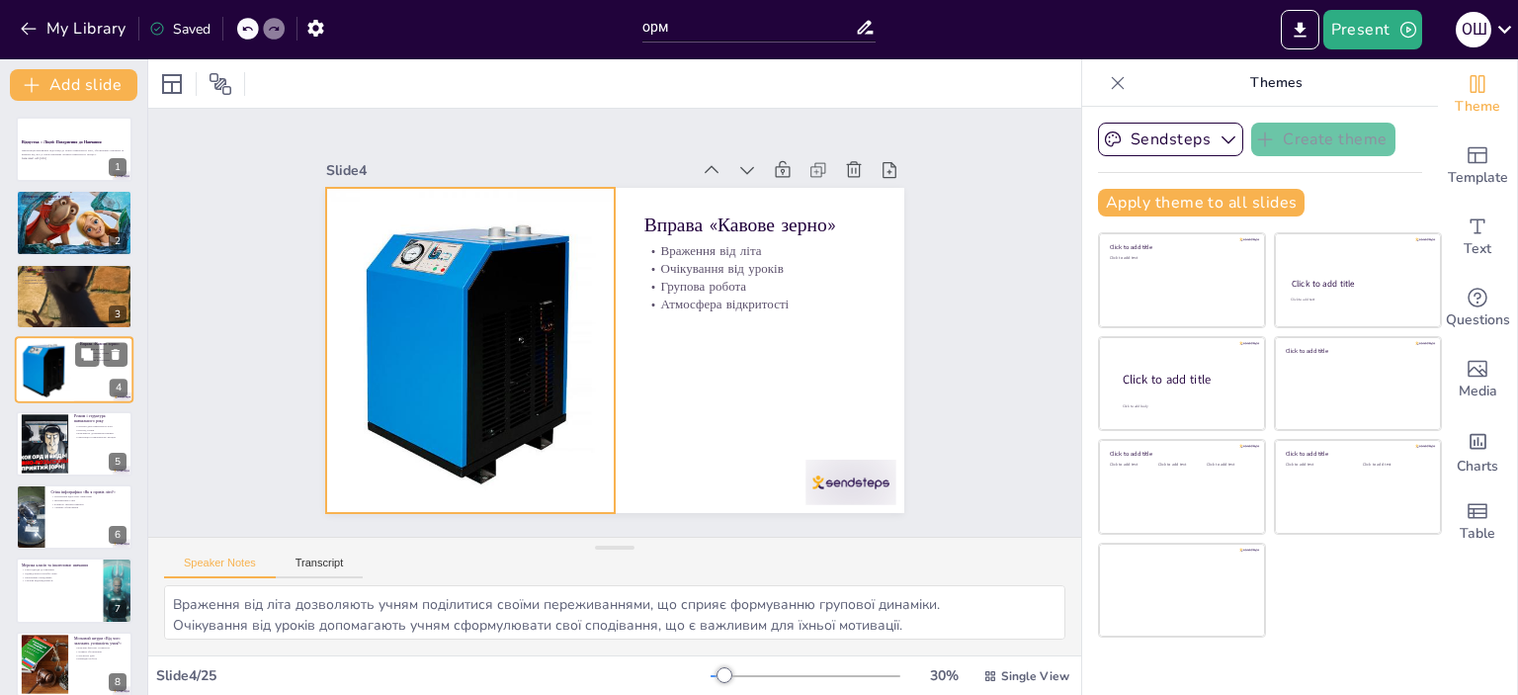
checkbox input "true"
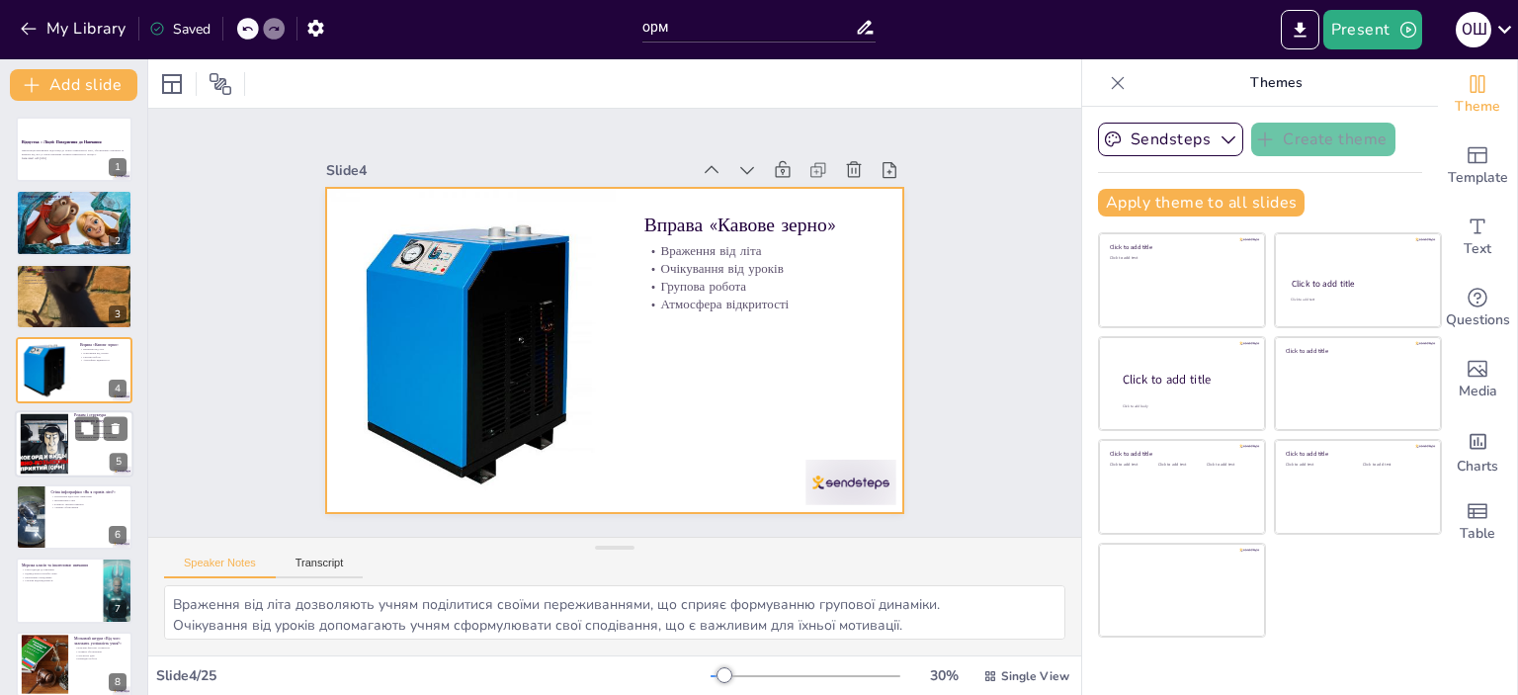
checkbox input "true"
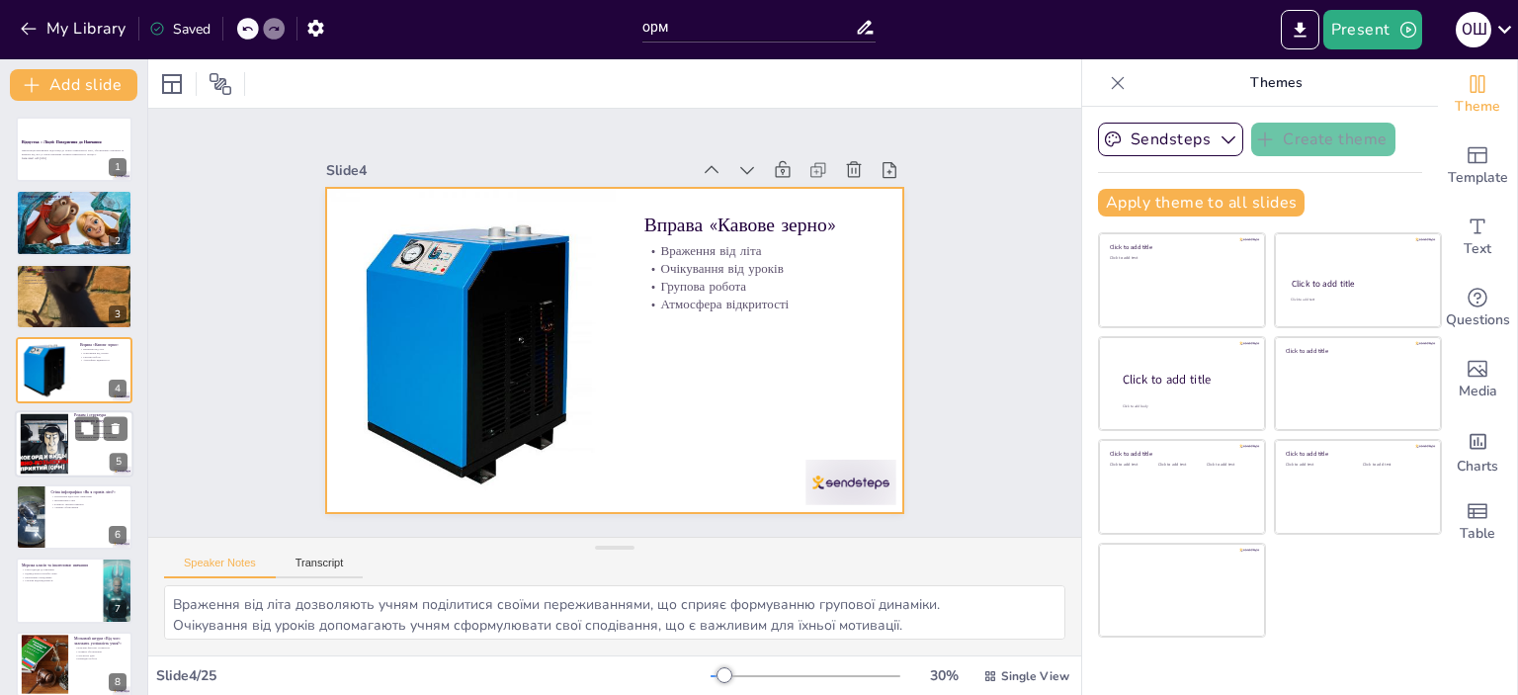
checkbox input "true"
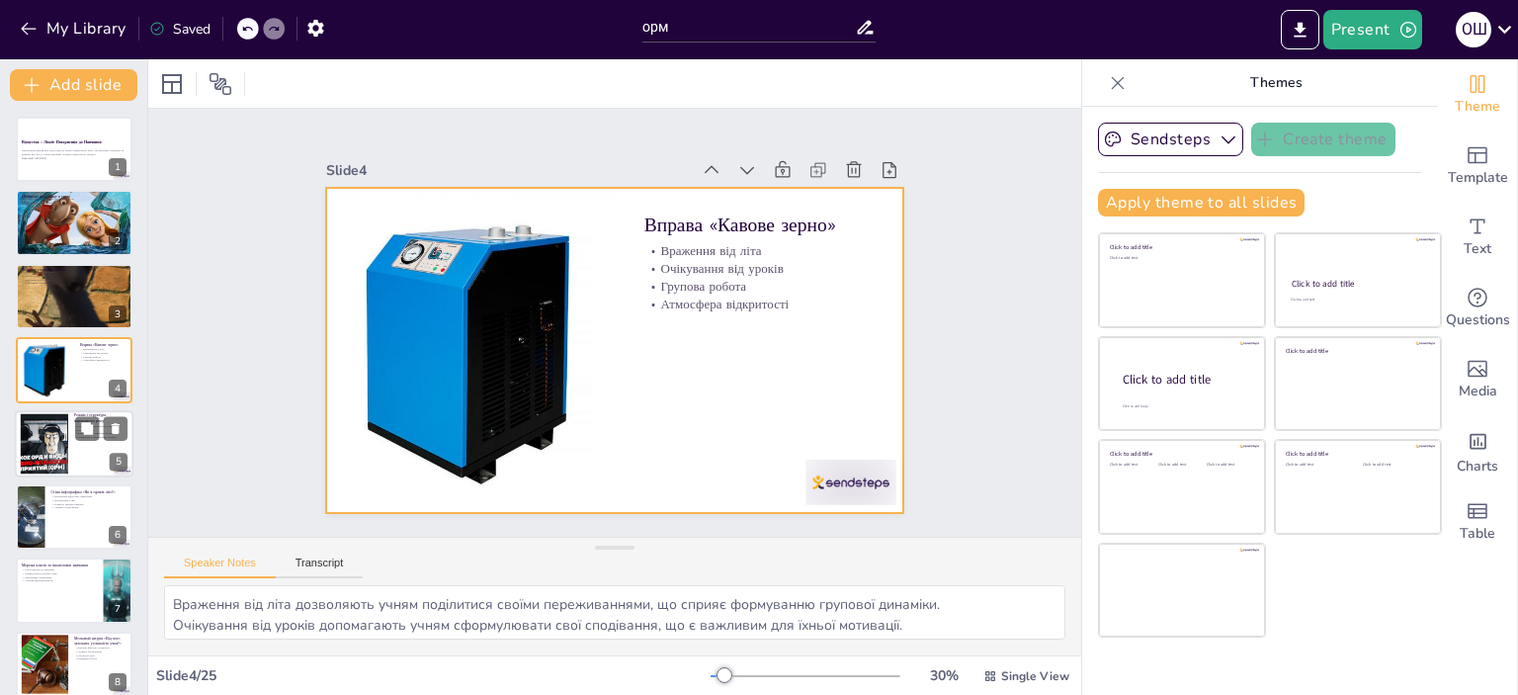
checkbox input "true"
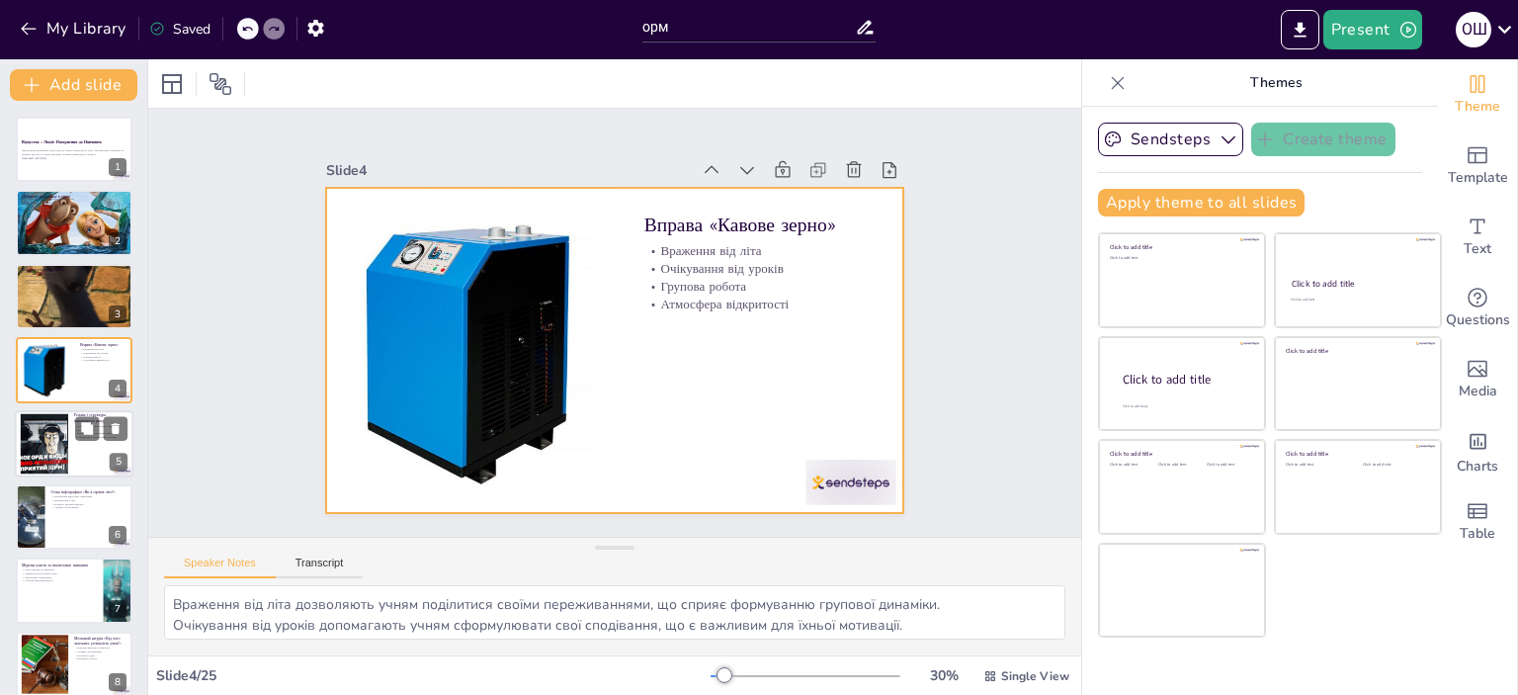
checkbox input "true"
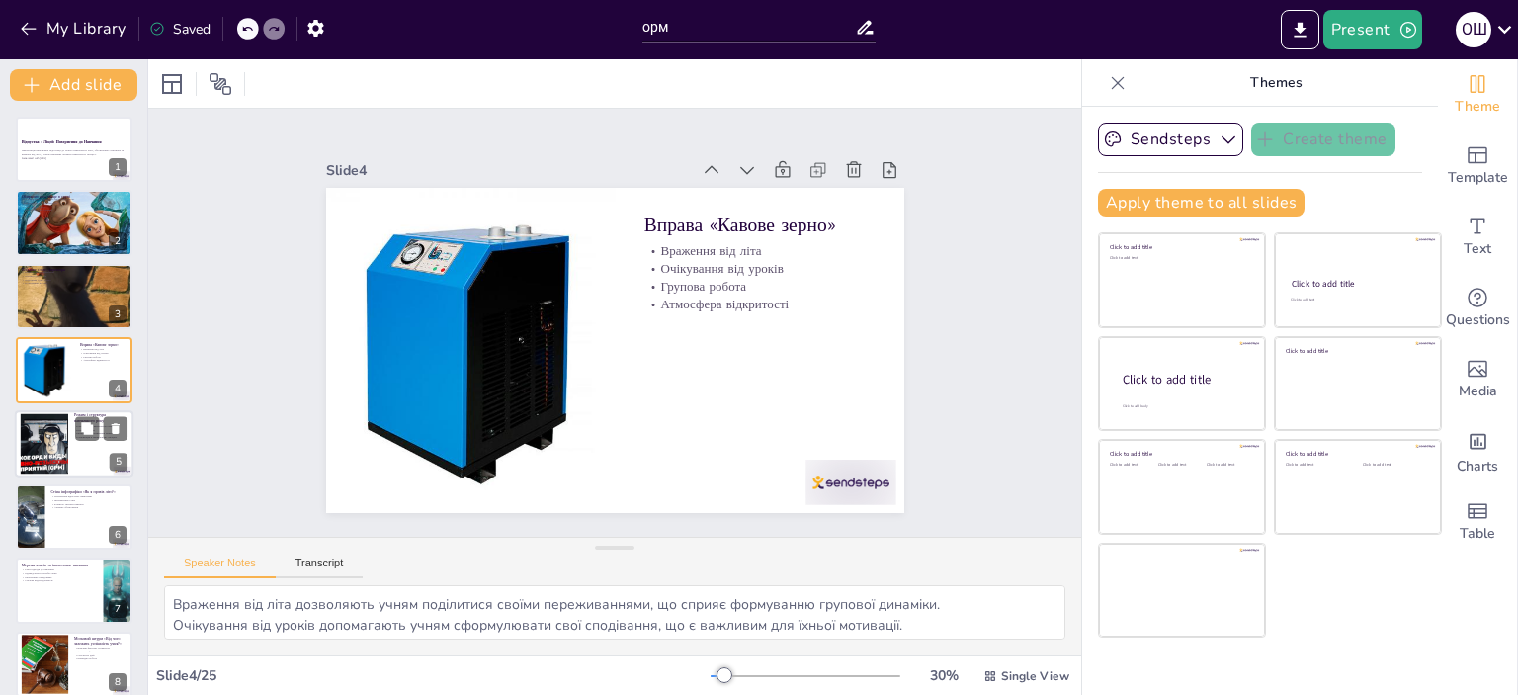
checkbox input "true"
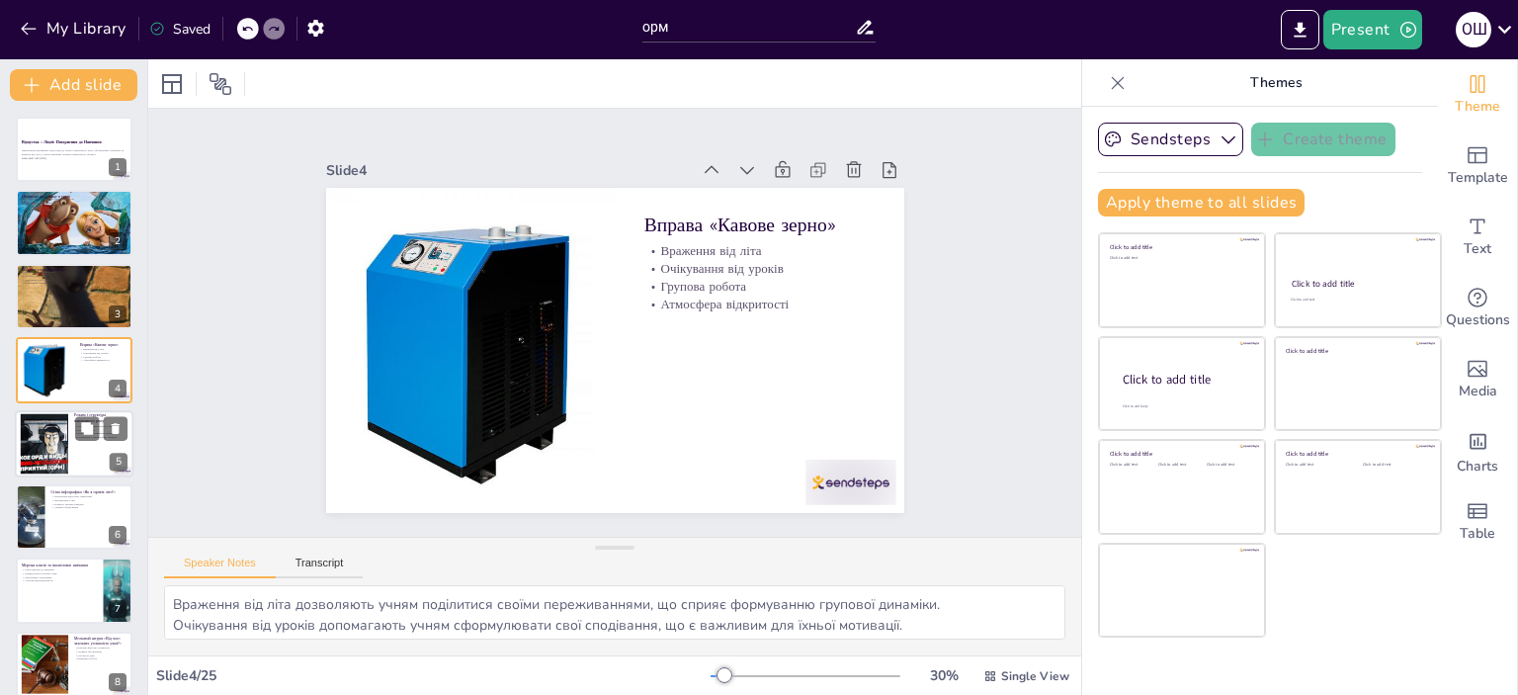
checkbox input "true"
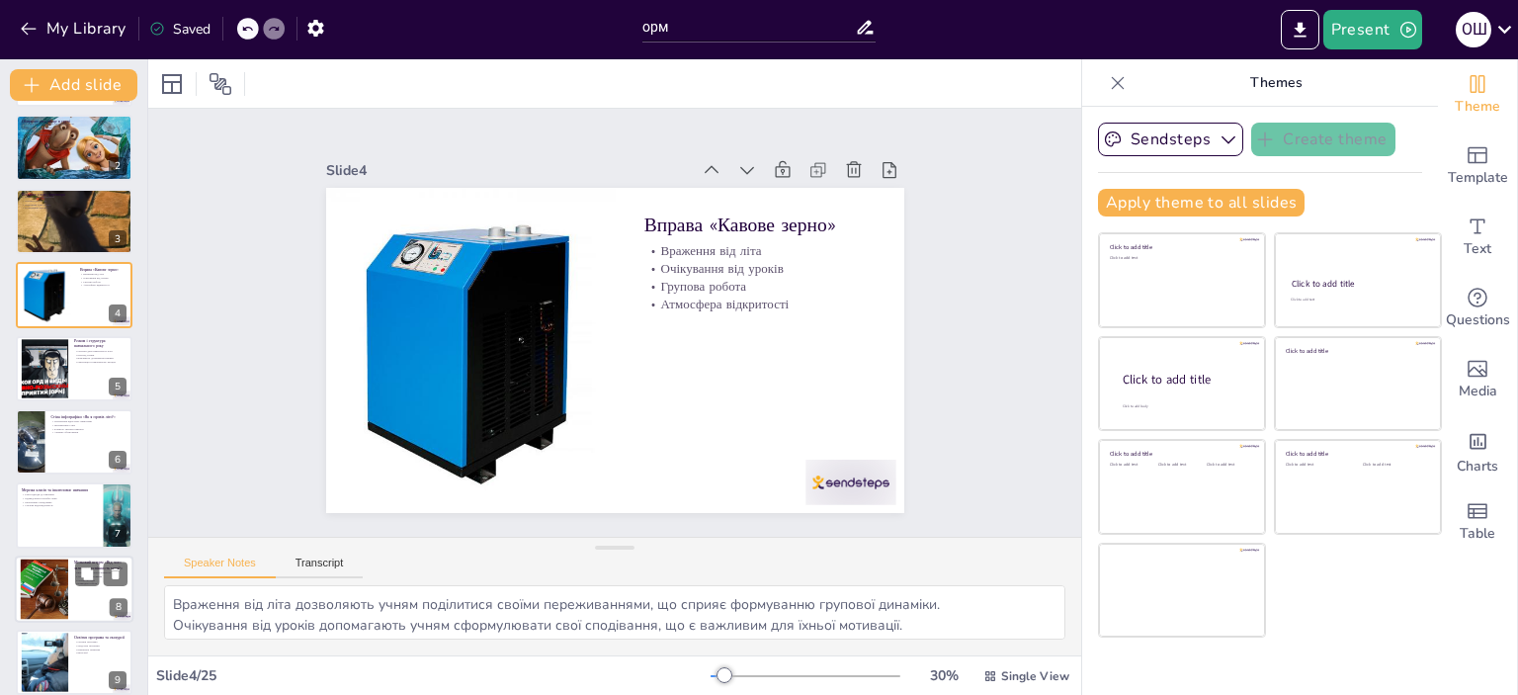
scroll to position [198, 0]
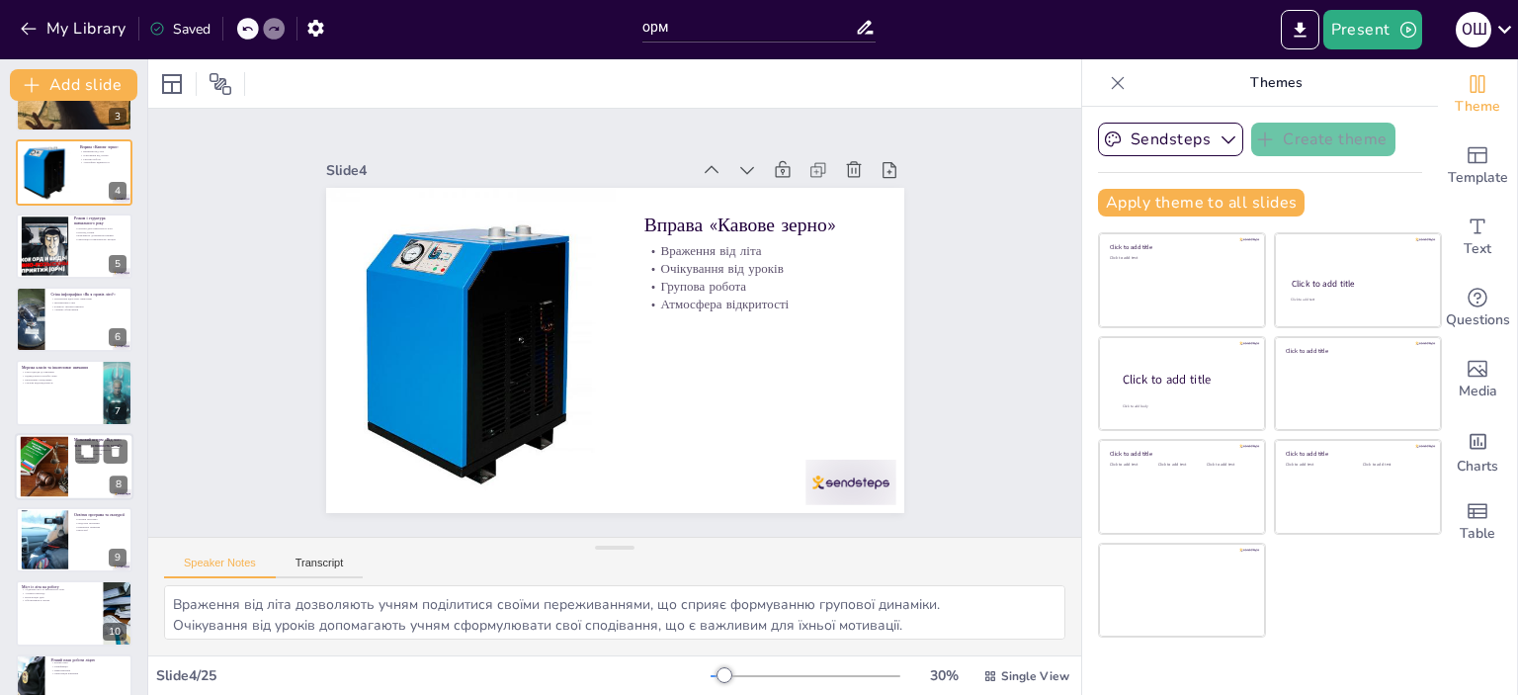
checkbox input "true"
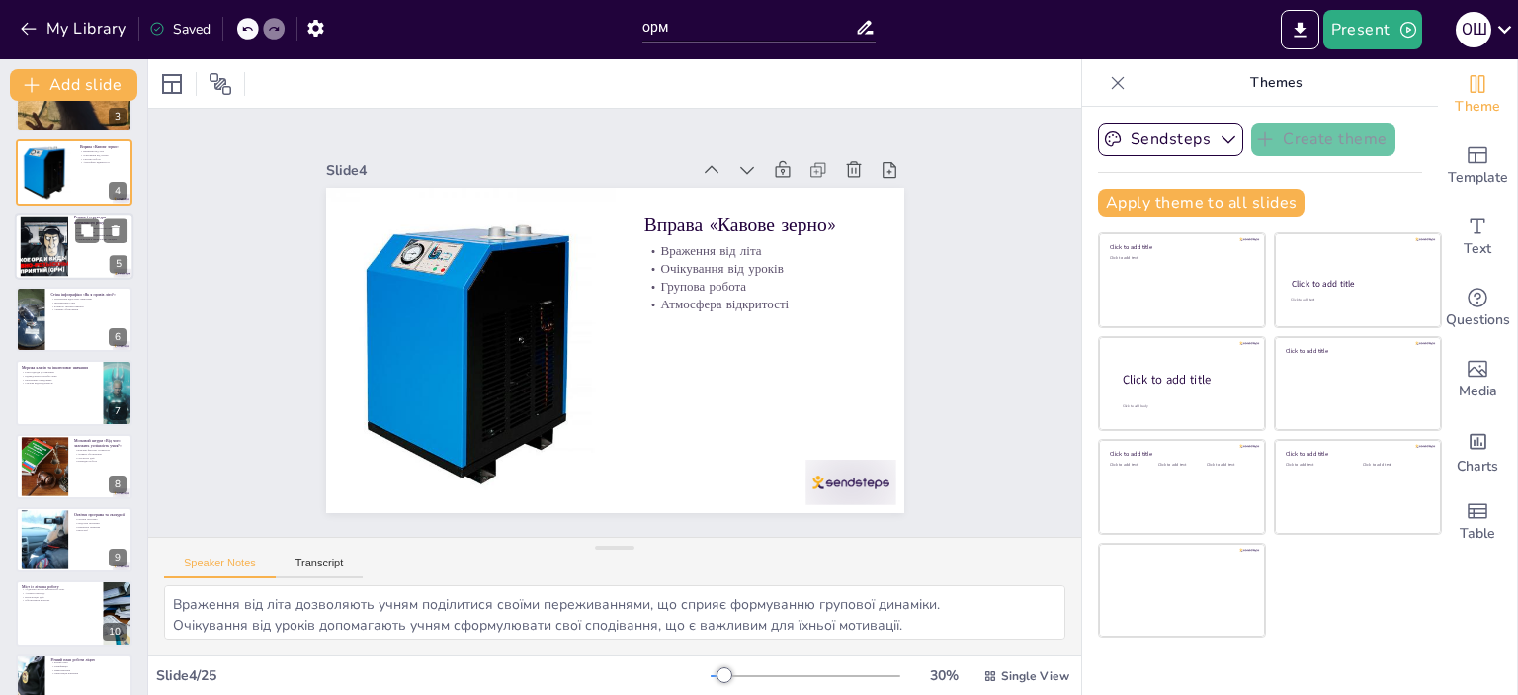
checkbox input "true"
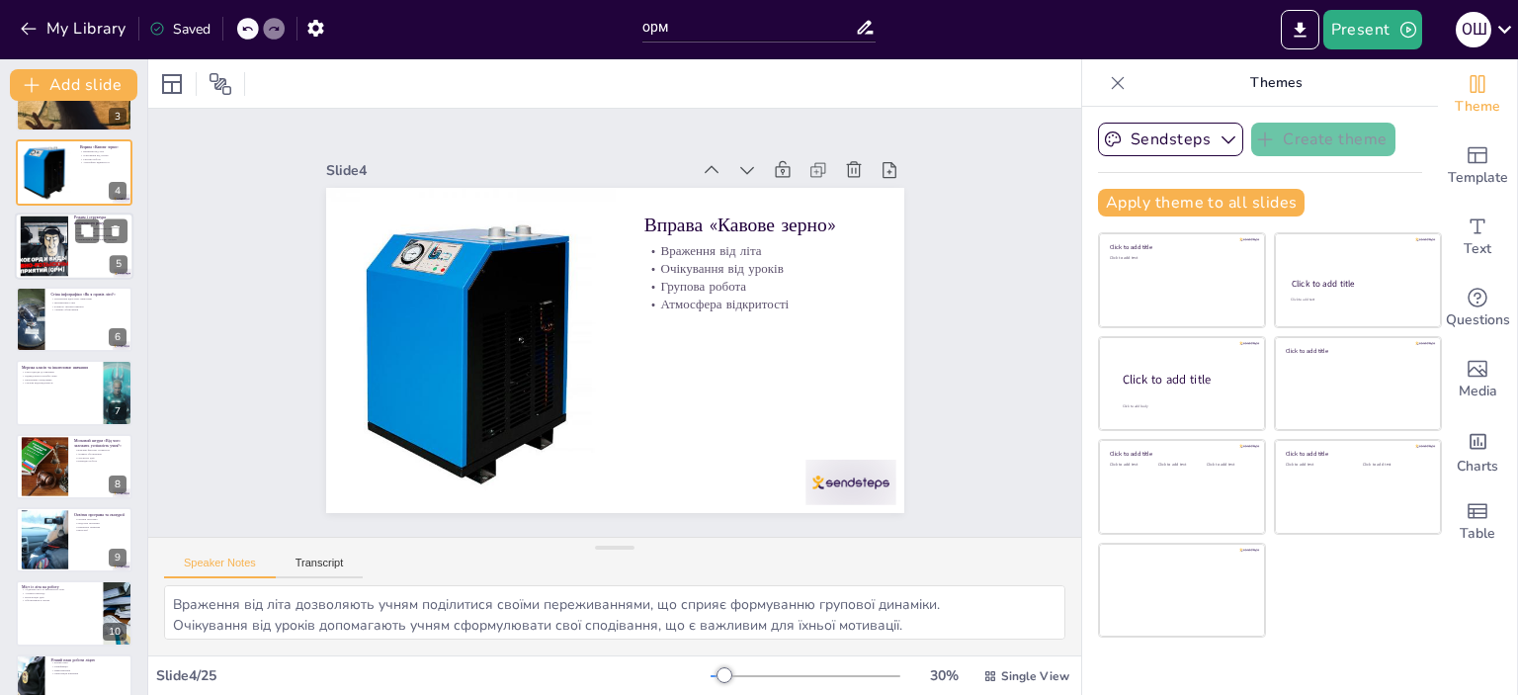
checkbox input "true"
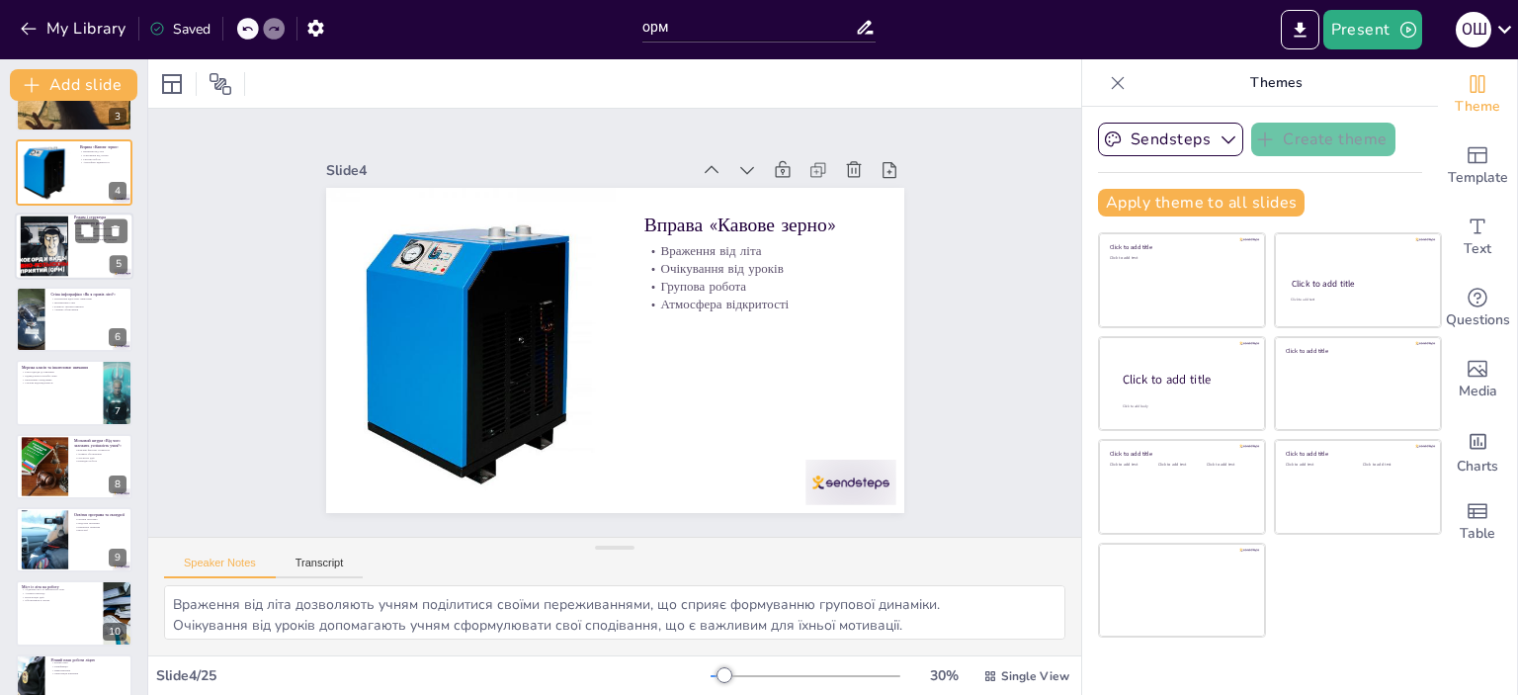
checkbox input "true"
click at [76, 228] on button at bounding box center [87, 230] width 24 height 24
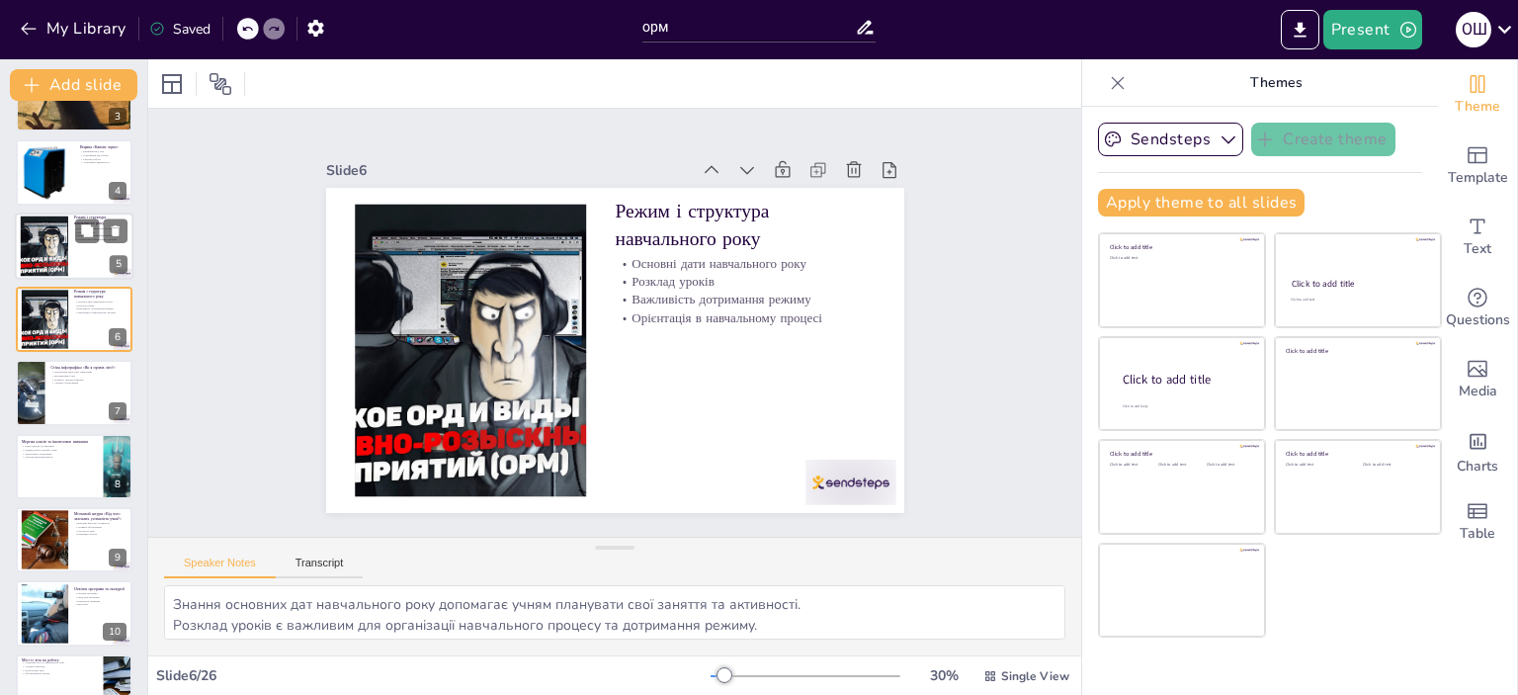
scroll to position [119, 0]
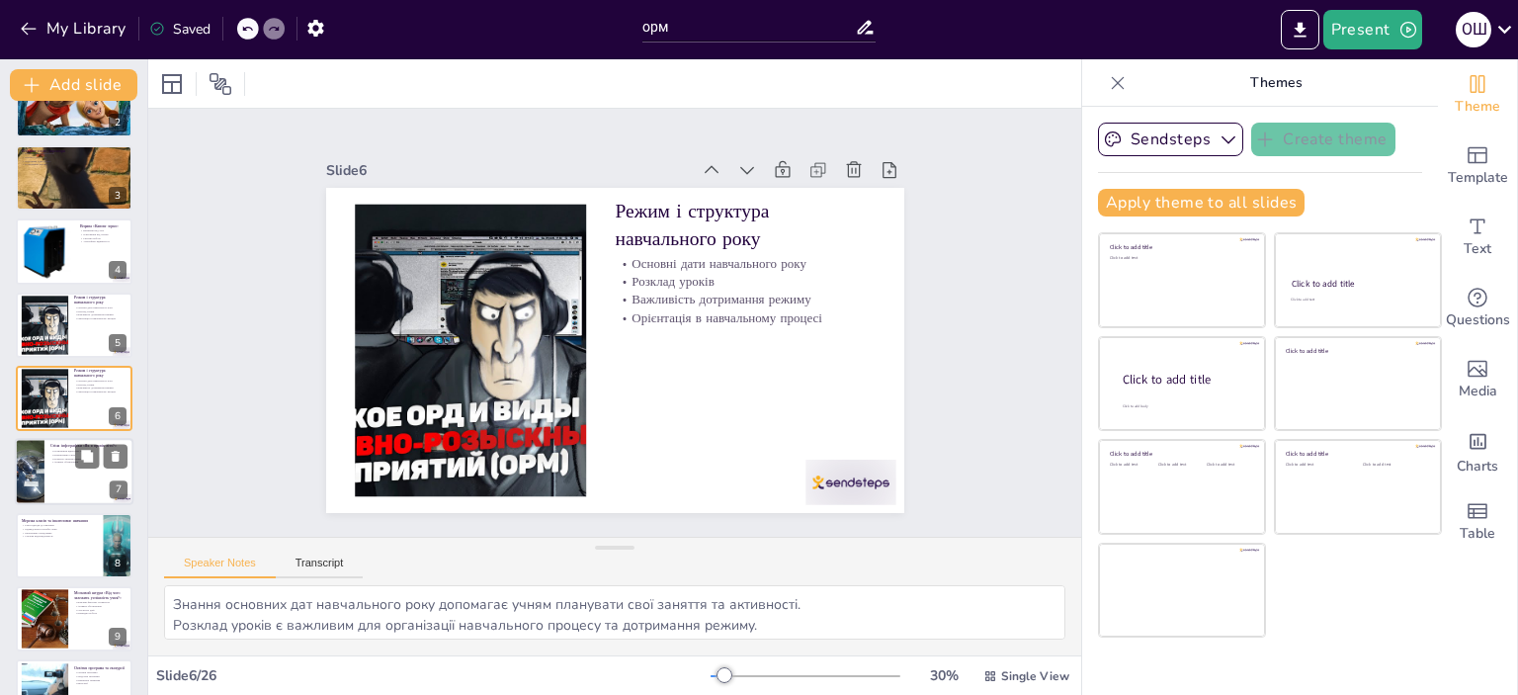
click at [58, 467] on div at bounding box center [74, 472] width 119 height 67
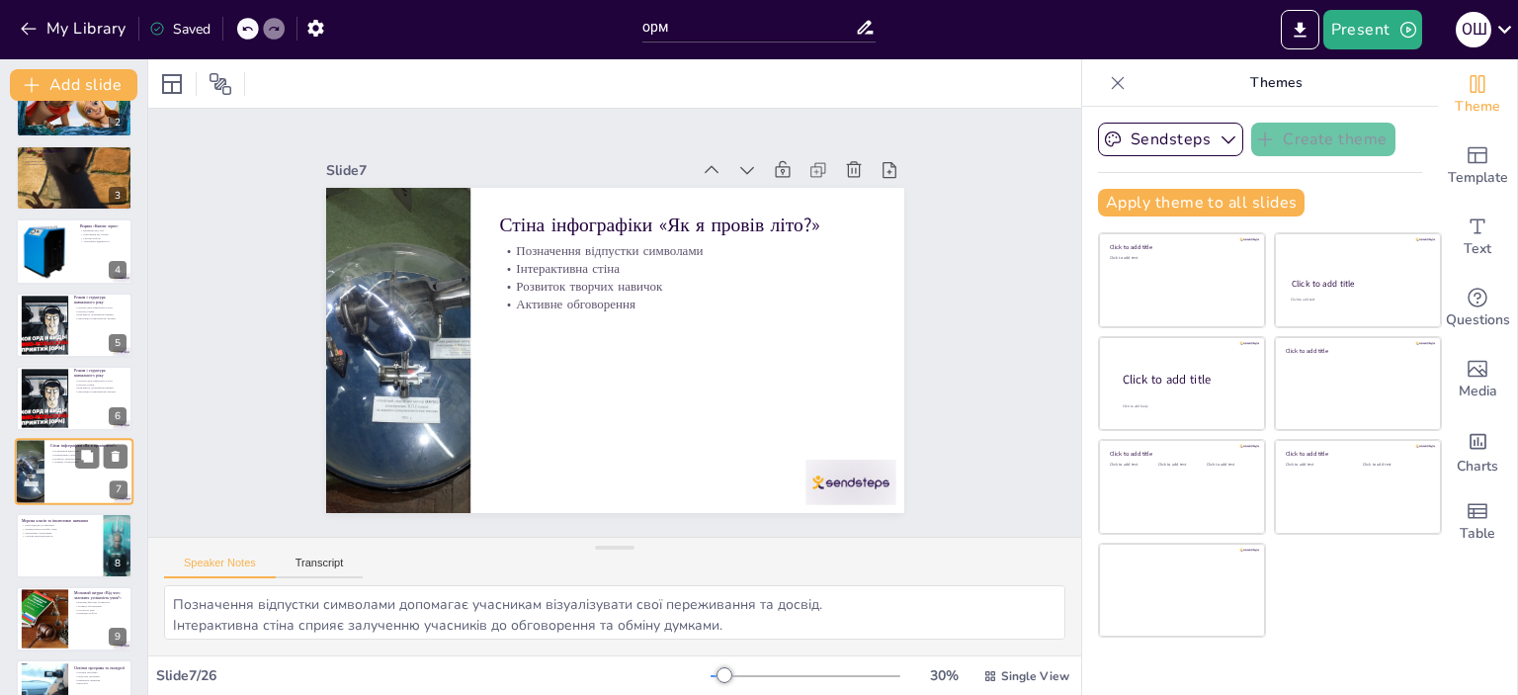
scroll to position [193, 0]
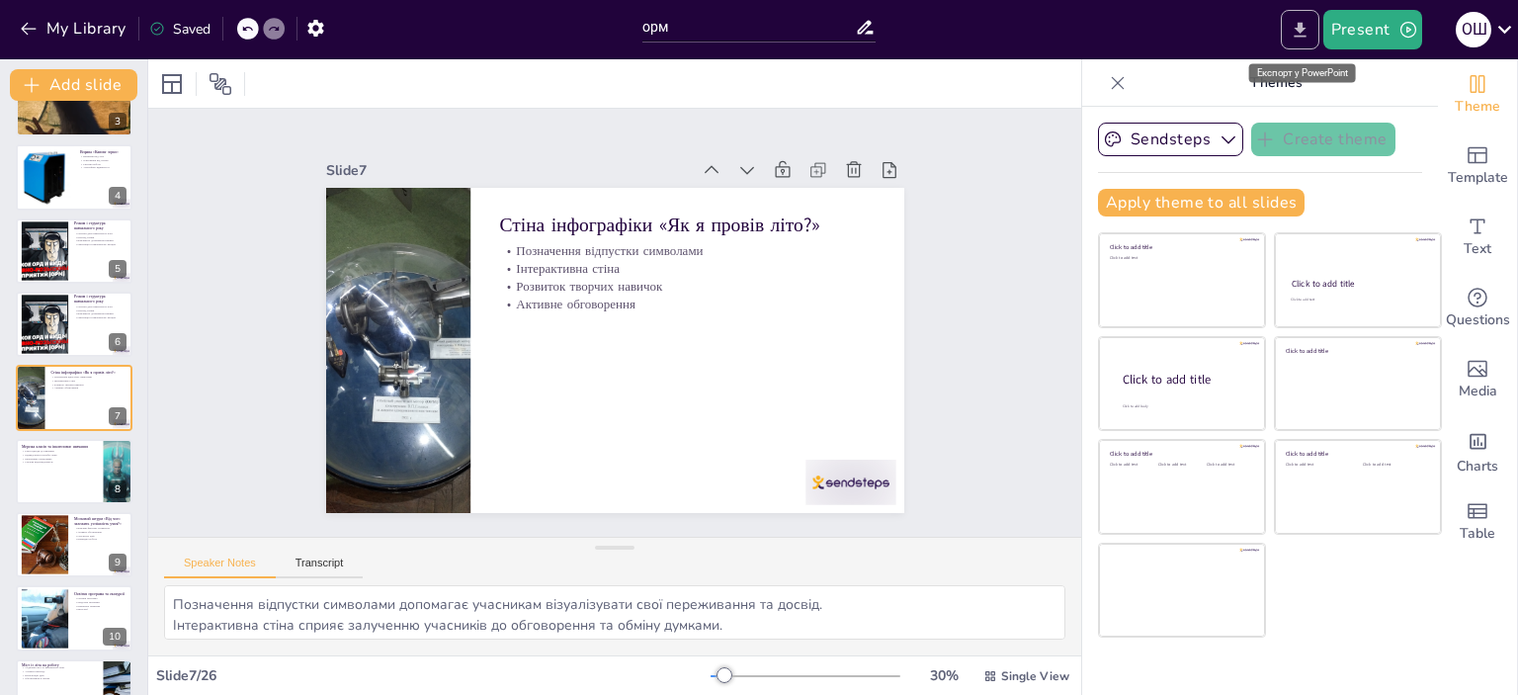
click at [1296, 26] on icon "Export to PowerPoint" at bounding box center [1299, 30] width 21 height 21
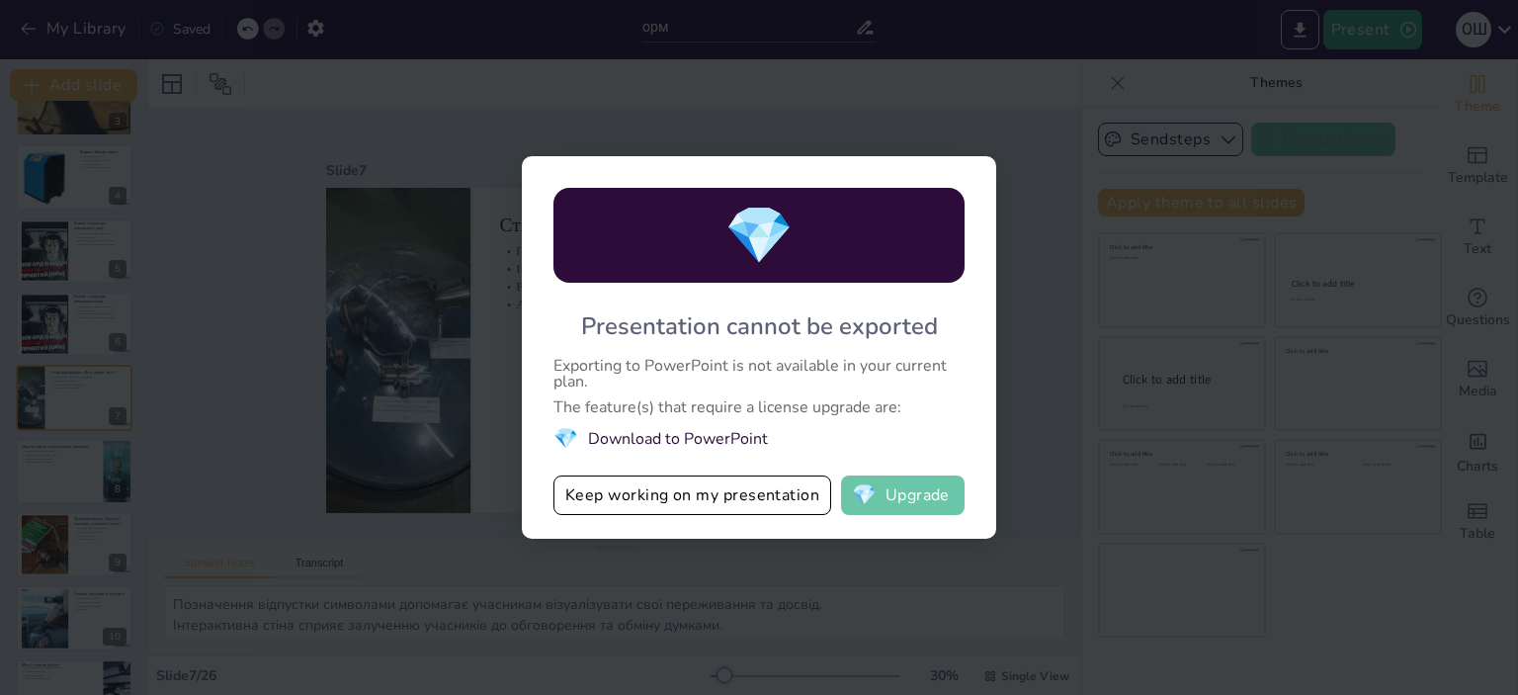
click at [901, 488] on button "💎 Upgrade" at bounding box center [903, 495] width 124 height 40
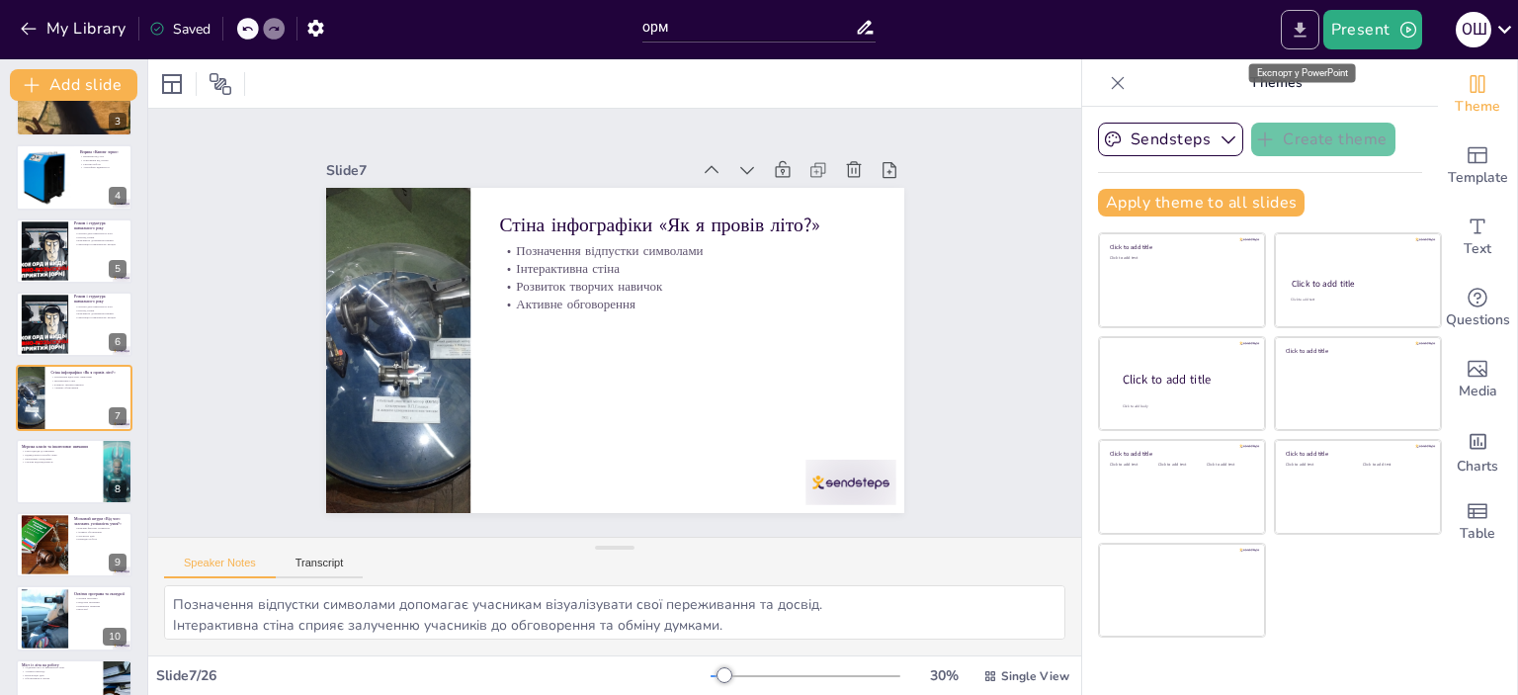
click at [1295, 28] on icon "Export to PowerPoint" at bounding box center [1299, 30] width 21 height 21
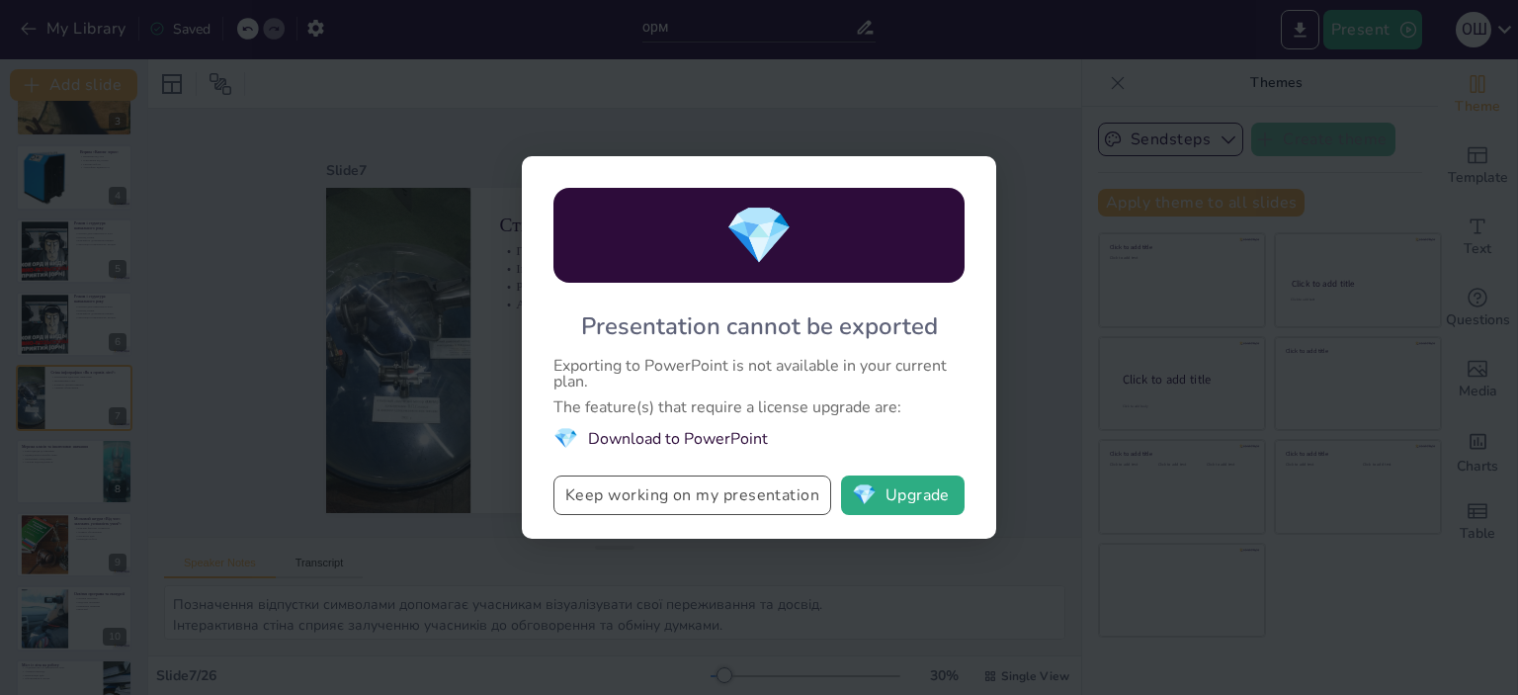
click at [665, 490] on button "Keep working on my presentation" at bounding box center [692, 495] width 278 height 40
